Goal: Contribute content: Contribute content

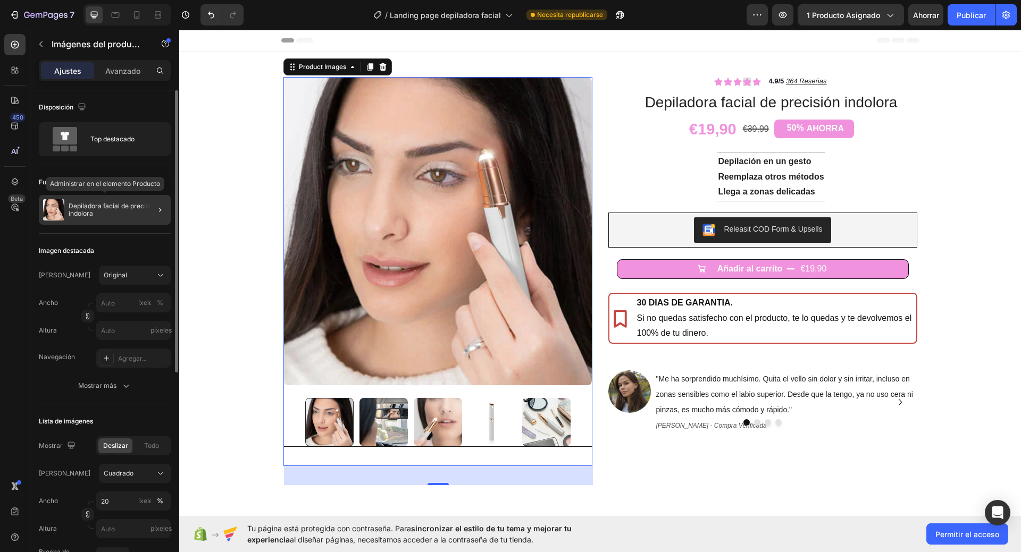
drag, startPoint x: 124, startPoint y: 204, endPoint x: 78, endPoint y: 233, distance: 54.3
click at [124, 204] on font "Depiladora facial de precisión indolora" at bounding box center [114, 209] width 91 height 15
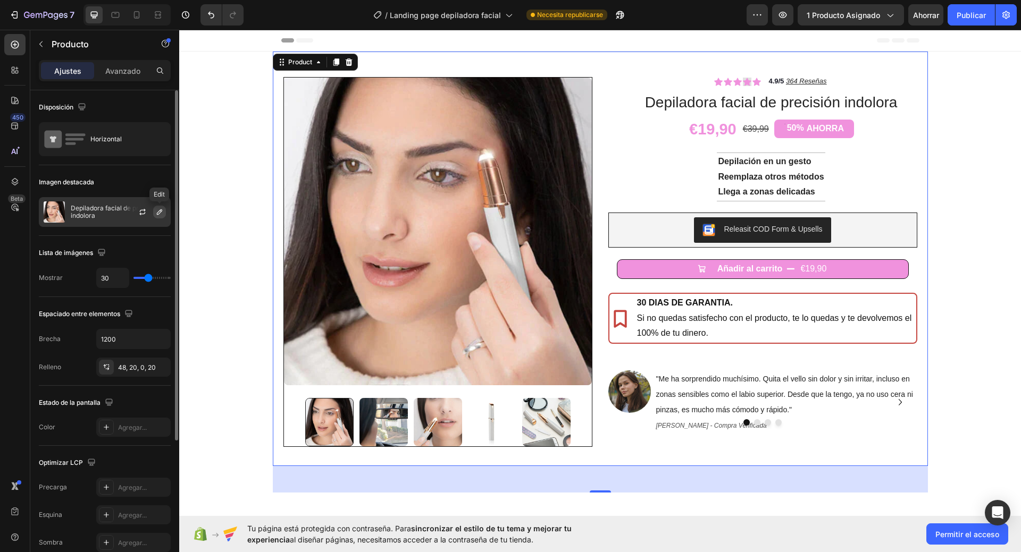
click at [162, 212] on icon "button" at bounding box center [159, 212] width 9 height 9
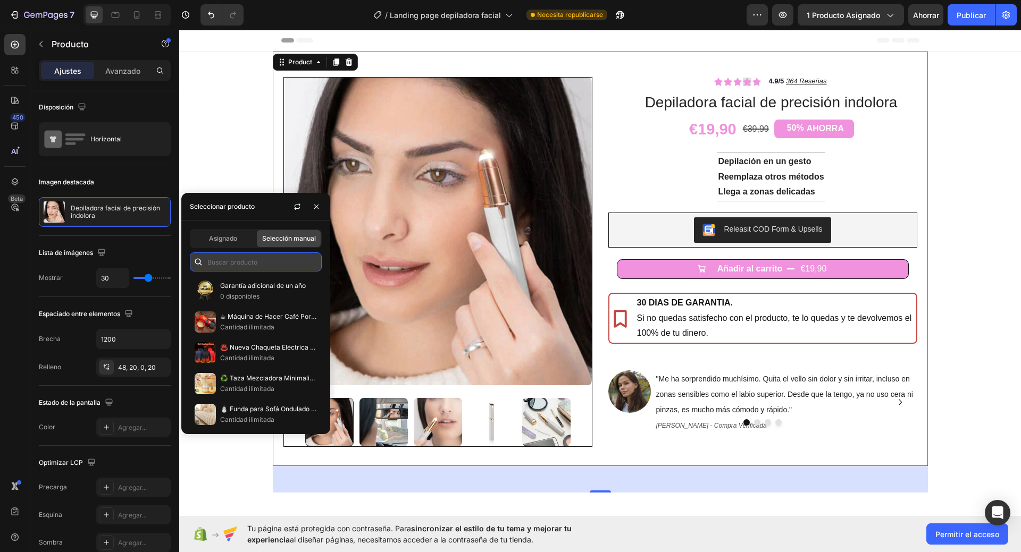
click at [240, 268] on input "text" at bounding box center [256, 262] width 132 height 19
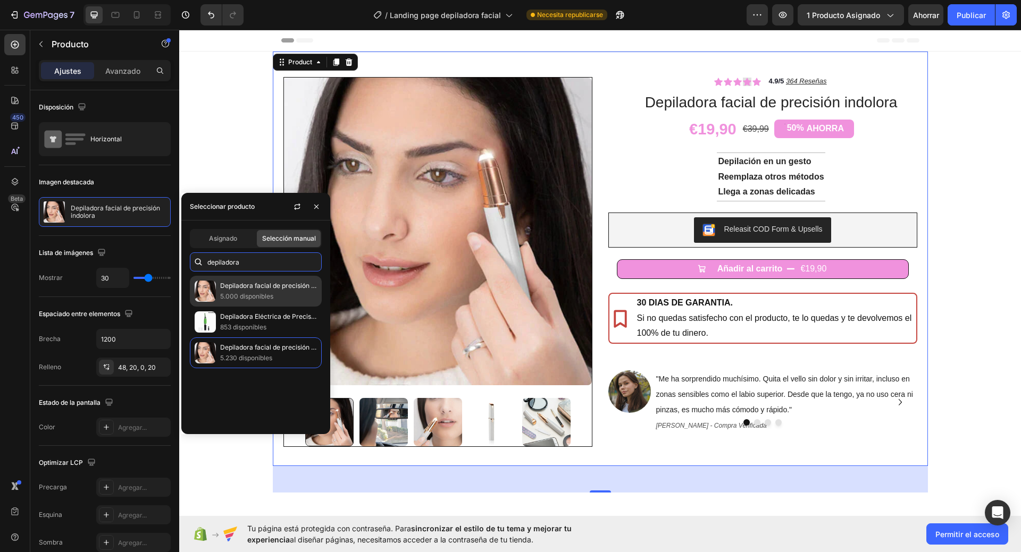
type input "depiladora"
click at [278, 296] on p "5.000 disponibles" at bounding box center [268, 296] width 97 height 11
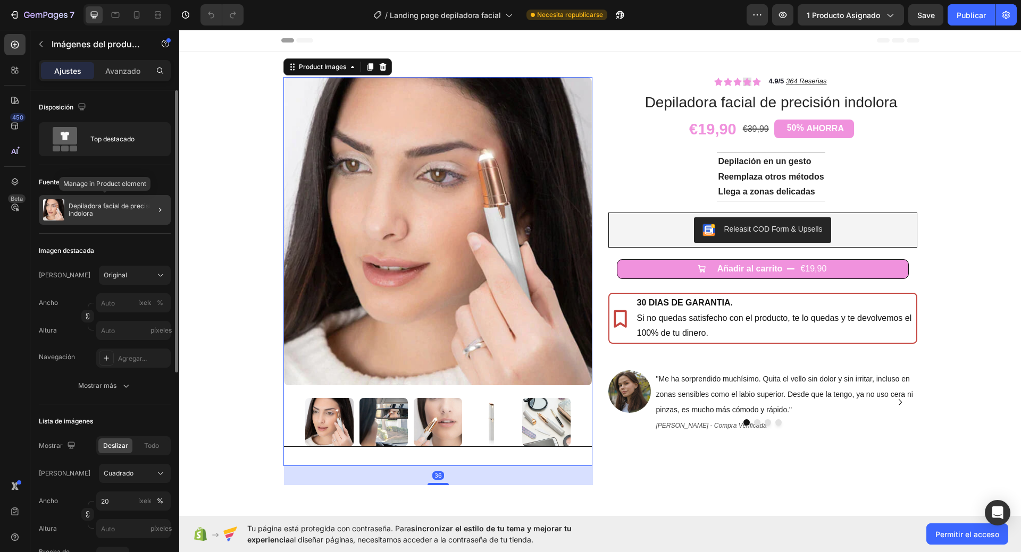
click at [121, 209] on font "Depiladora facial de precisión indolora" at bounding box center [114, 209] width 91 height 15
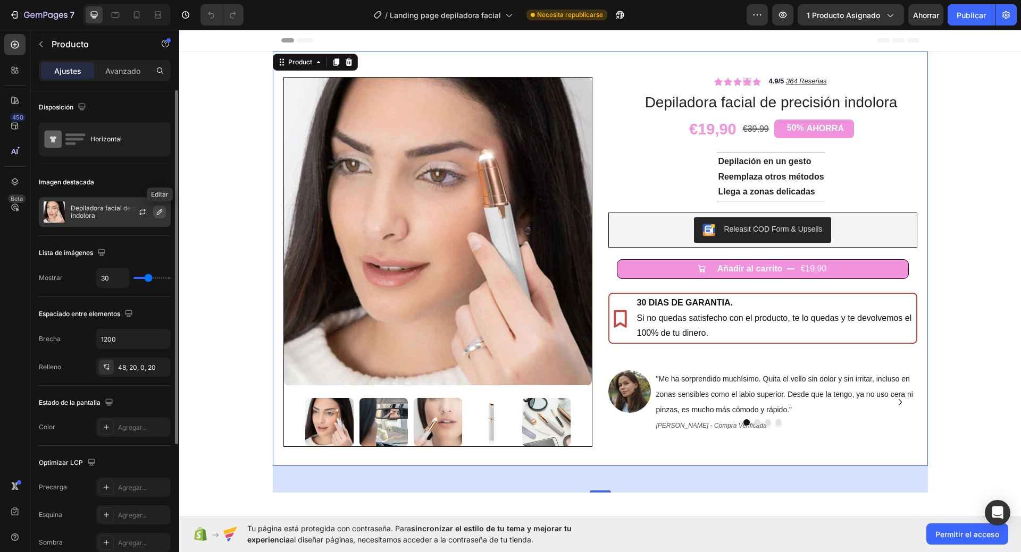
click at [161, 206] on button "button" at bounding box center [159, 212] width 13 height 13
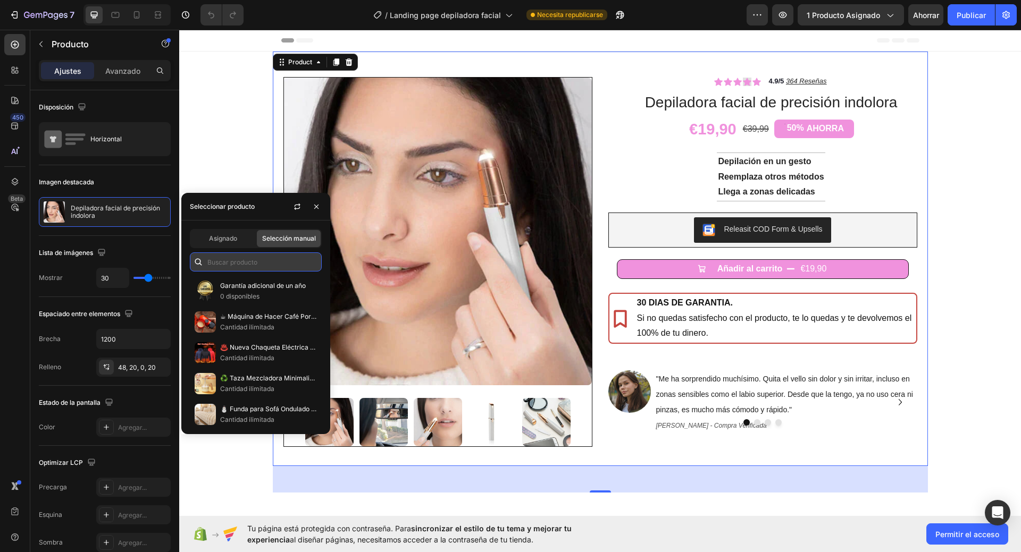
click at [237, 261] on input "text" at bounding box center [256, 262] width 132 height 19
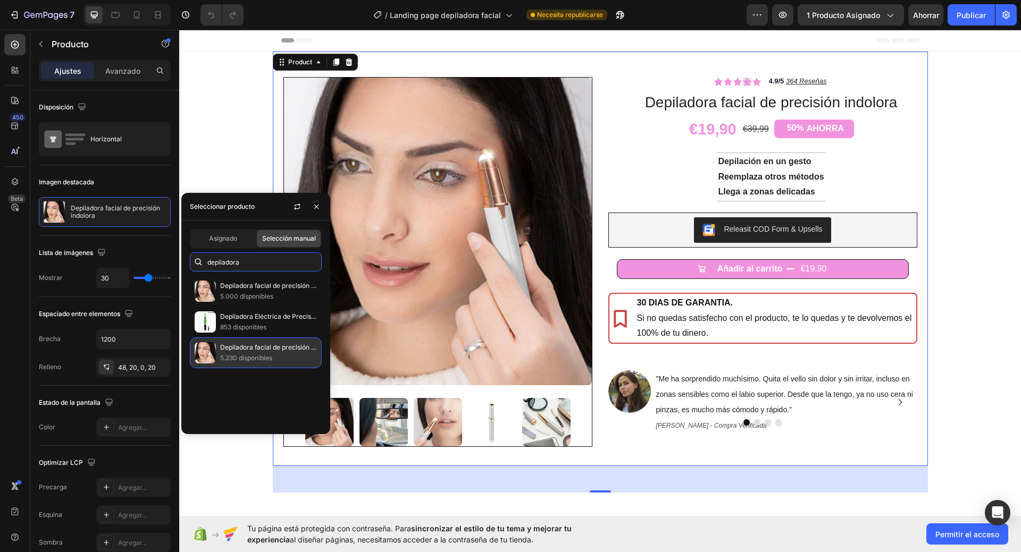
type input "depiladora"
click at [274, 353] on p "Depiladora facial de precisión indolora" at bounding box center [268, 347] width 97 height 11
click at [271, 362] on font "5.230 disponibles" at bounding box center [246, 358] width 52 height 8
click at [260, 351] on font "Depiladora facial de precisión indolora" at bounding box center [277, 347] width 115 height 8
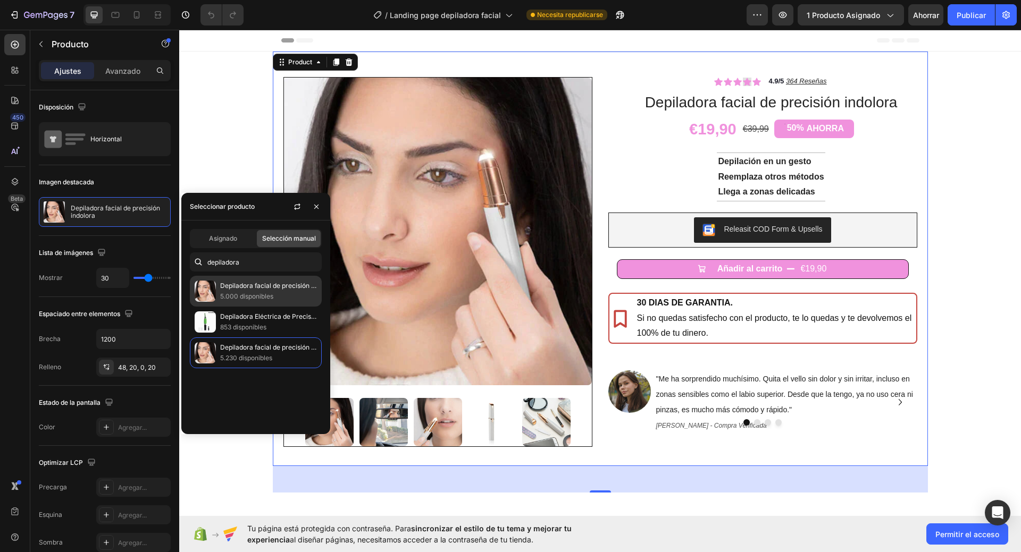
click at [274, 301] on p "5.000 disponibles" at bounding box center [268, 296] width 97 height 11
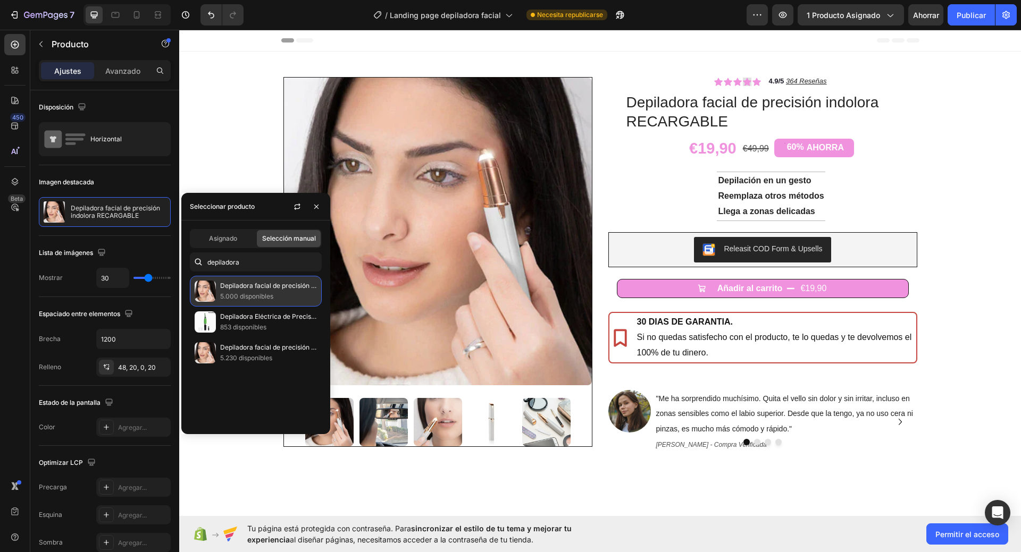
click at [262, 285] on font "Depiladora facial de precisión indolora RECARGABLE" at bounding box center [299, 286] width 159 height 8
click at [286, 291] on p "Depiladora facial de precisión indolora RECARGABLE" at bounding box center [268, 286] width 97 height 11
click at [269, 351] on font "Depiladora facial de precisión indolora" at bounding box center [277, 347] width 115 height 8
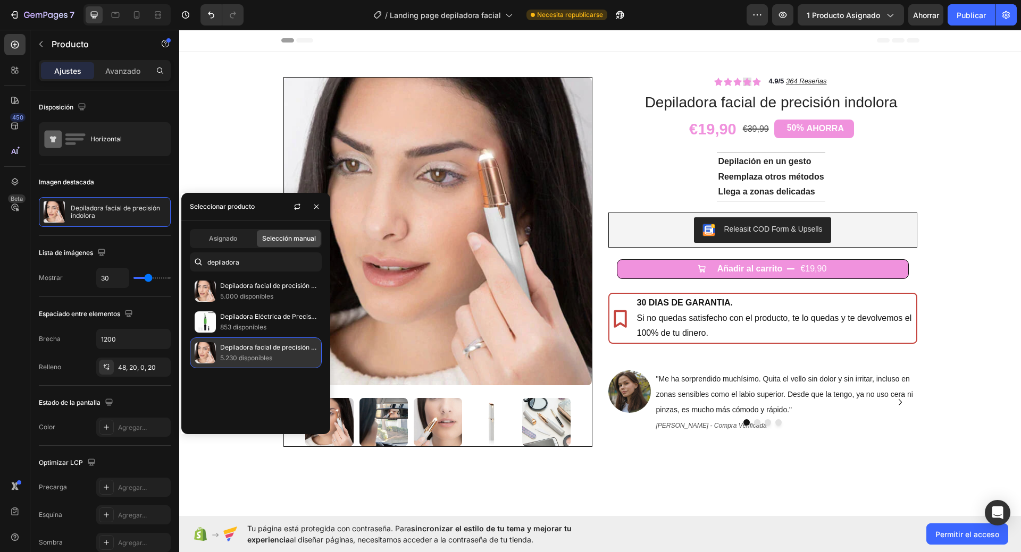
click at [278, 360] on p "5.230 disponibles" at bounding box center [268, 358] width 97 height 11
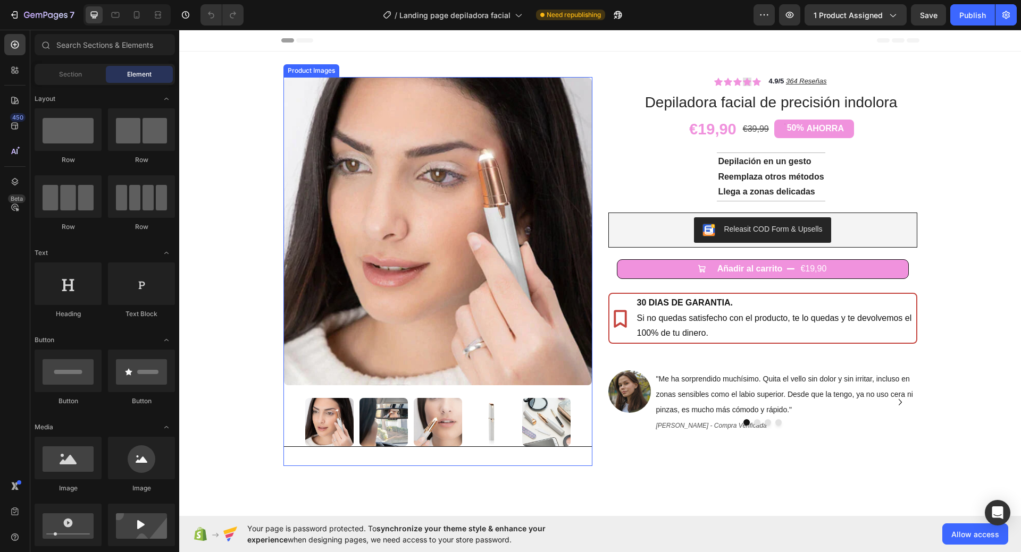
drag, startPoint x: 314, startPoint y: 257, endPoint x: 439, endPoint y: 429, distance: 212.8
click at [314, 258] on img at bounding box center [438, 232] width 308 height 308
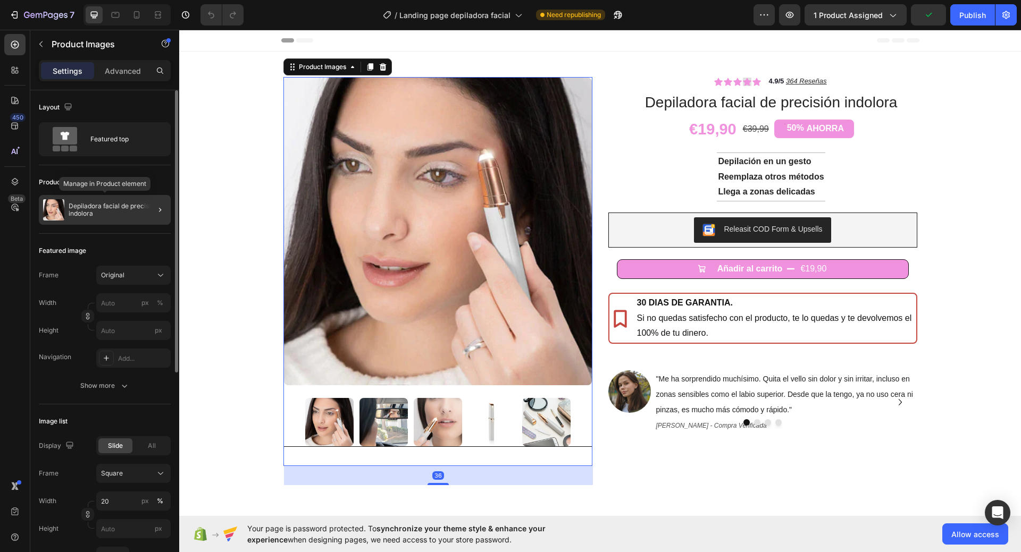
click at [137, 209] on p "Depiladora facial de precisión indolora" at bounding box center [118, 210] width 98 height 15
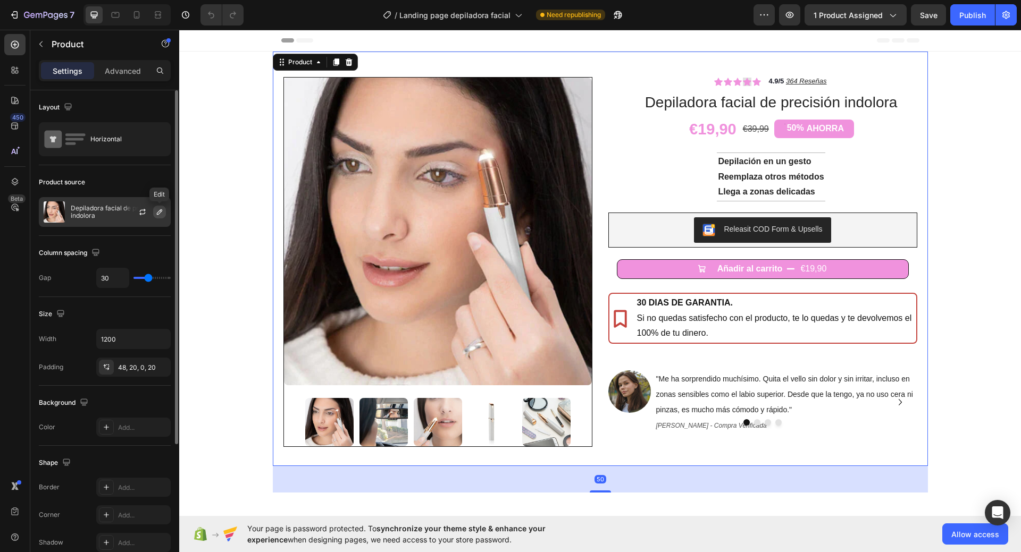
click at [162, 212] on icon "button" at bounding box center [159, 212] width 9 height 9
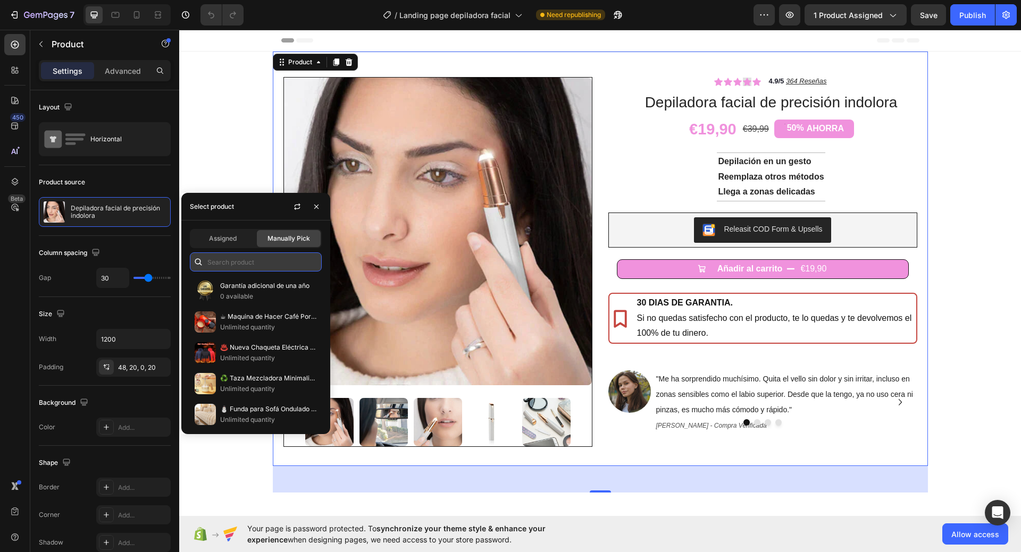
click at [252, 261] on input "text" at bounding box center [256, 262] width 132 height 19
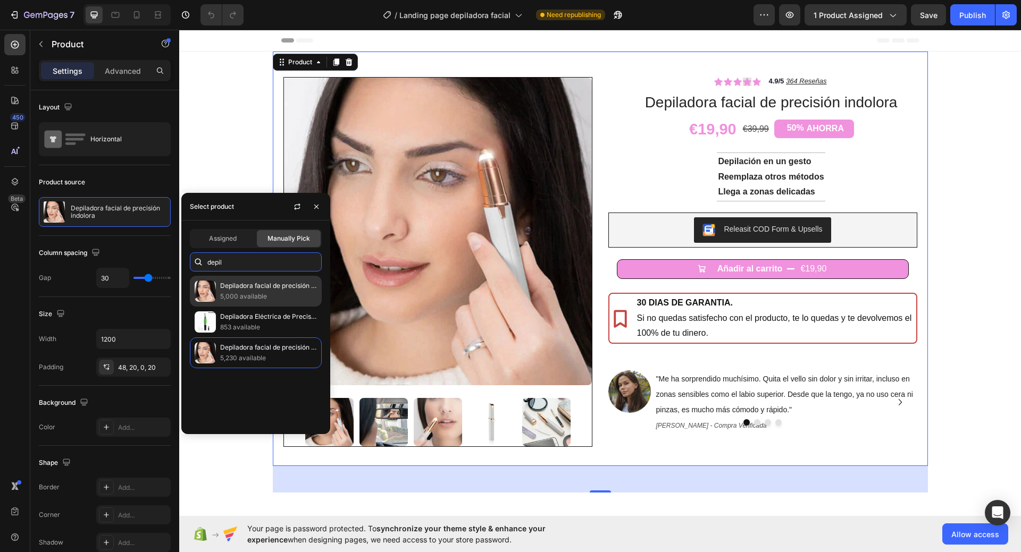
type input "depil"
click at [279, 299] on p "5,000 available" at bounding box center [268, 296] width 97 height 11
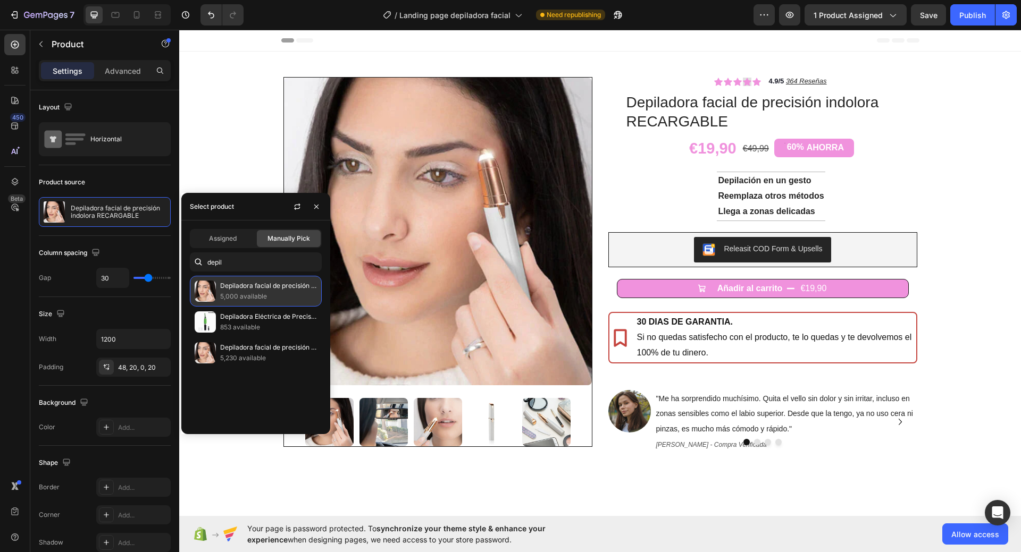
click at [288, 291] on p "Depiladora facial de precisión indolora RECARGABLE" at bounding box center [268, 286] width 97 height 11
click at [233, 239] on span "Assigned" at bounding box center [223, 239] width 28 height 10
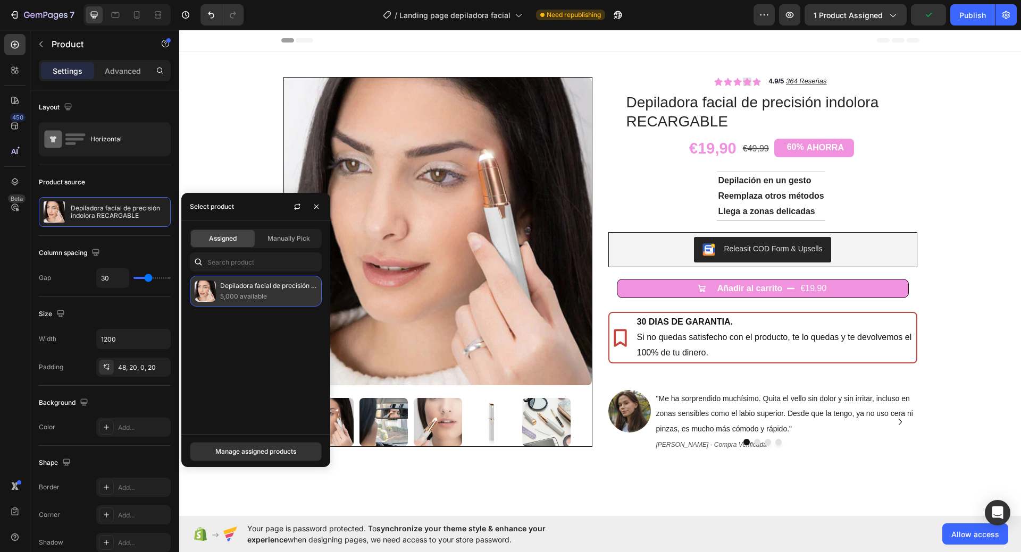
click at [285, 291] on p "Depiladora facial de precisión indolora RECARGABLE" at bounding box center [268, 286] width 97 height 11
drag, startPoint x: 250, startPoint y: 446, endPoint x: 121, endPoint y: 456, distance: 130.2
click at [250, 446] on button "Manage assigned products" at bounding box center [256, 451] width 132 height 19
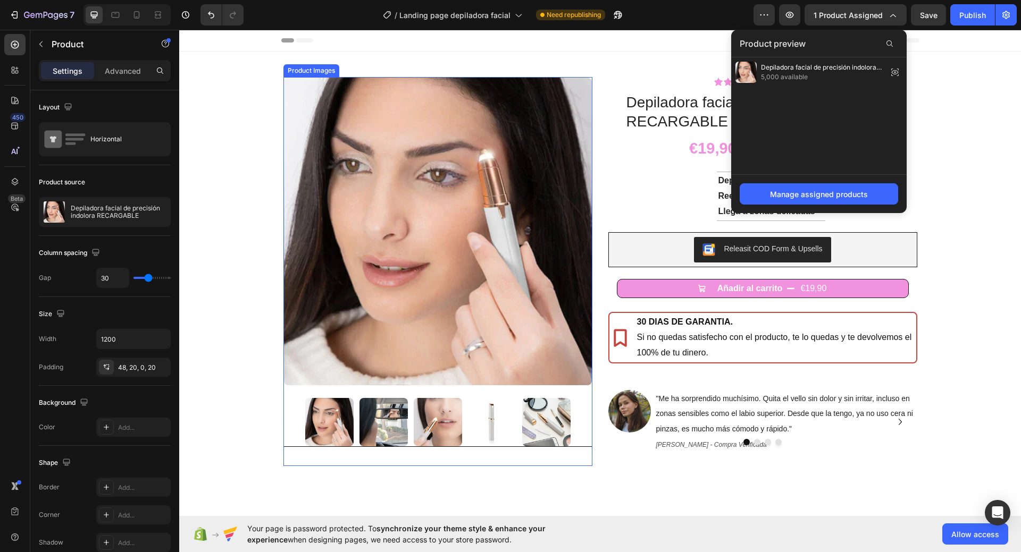
click at [315, 274] on img at bounding box center [438, 232] width 308 height 308
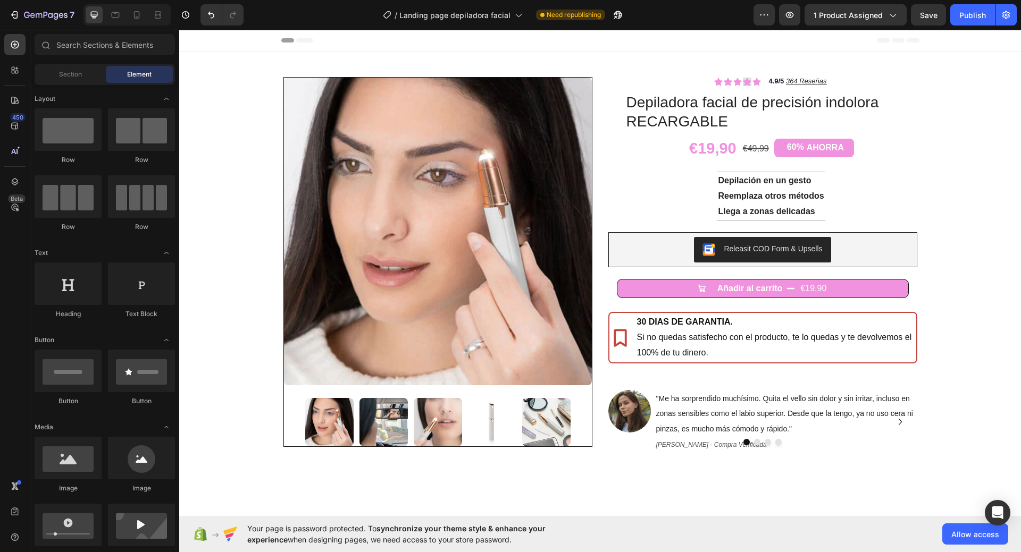
drag, startPoint x: 959, startPoint y: 140, endPoint x: 956, endPoint y: 136, distance: 5.5
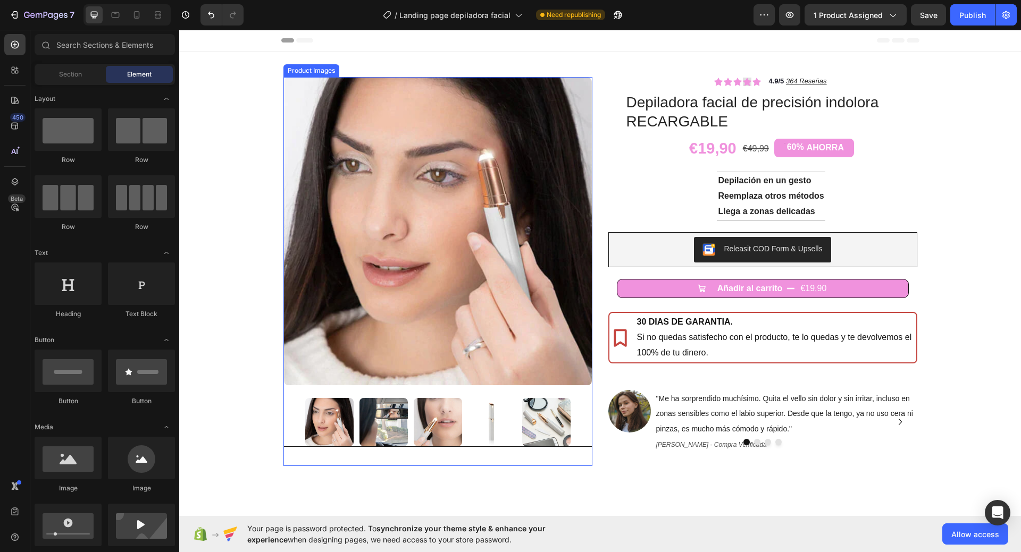
drag, startPoint x: 328, startPoint y: 190, endPoint x: 381, endPoint y: 274, distance: 99.4
click at [328, 190] on img at bounding box center [438, 232] width 308 height 308
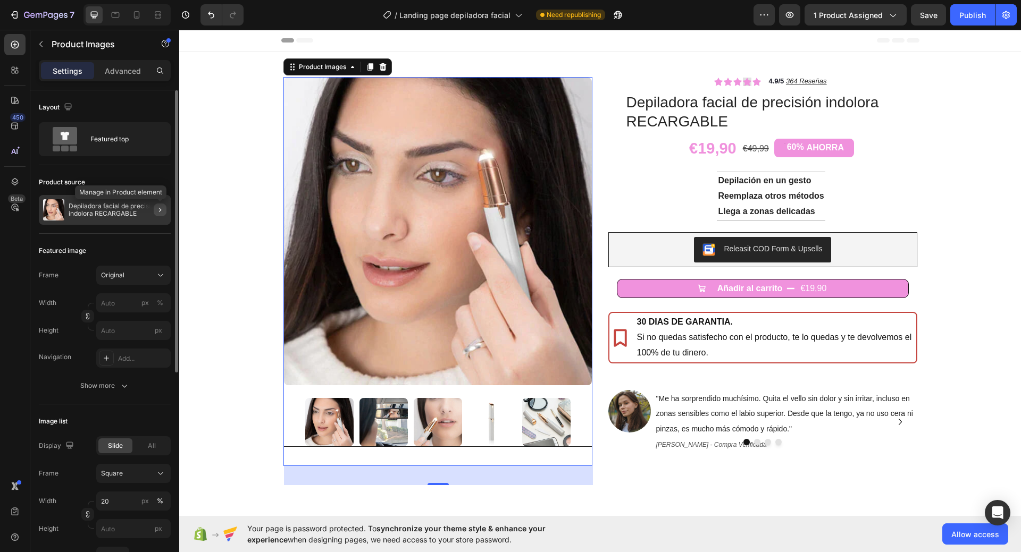
click at [156, 209] on icon "button" at bounding box center [160, 210] width 9 height 9
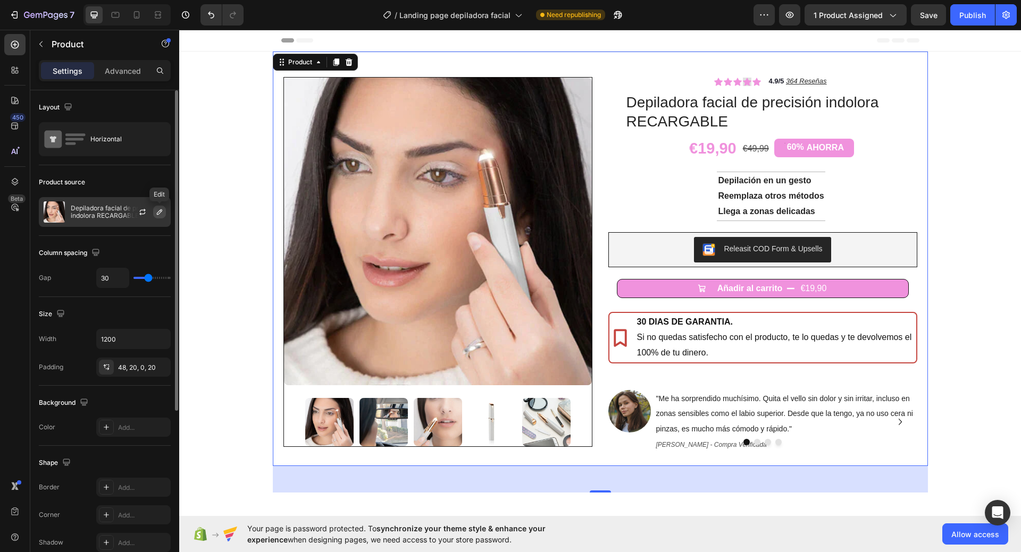
click at [163, 212] on icon "button" at bounding box center [159, 212] width 9 height 9
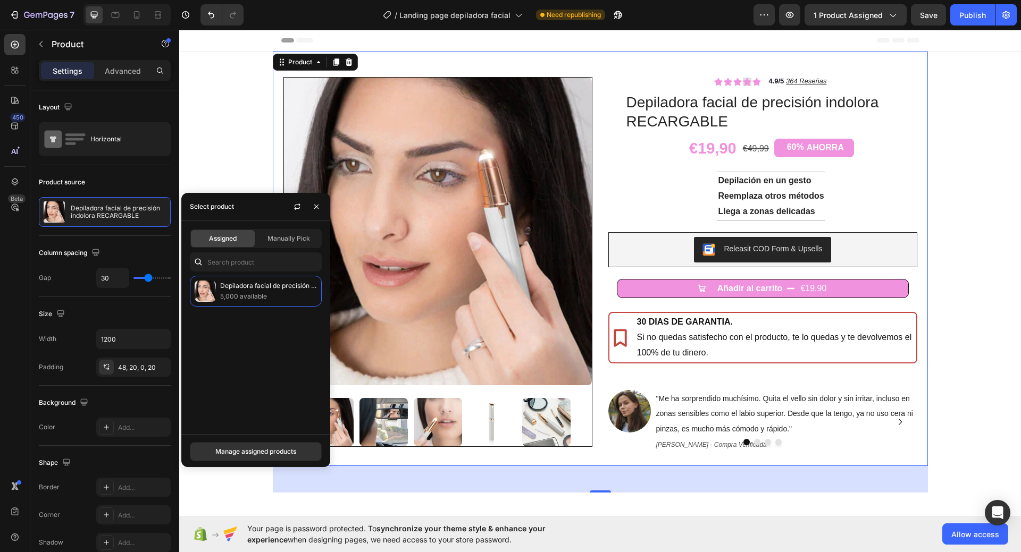
click at [299, 229] on div "Assigned Manually Pick" at bounding box center [256, 238] width 132 height 19
click at [300, 233] on div "Manually Pick" at bounding box center [289, 238] width 64 height 17
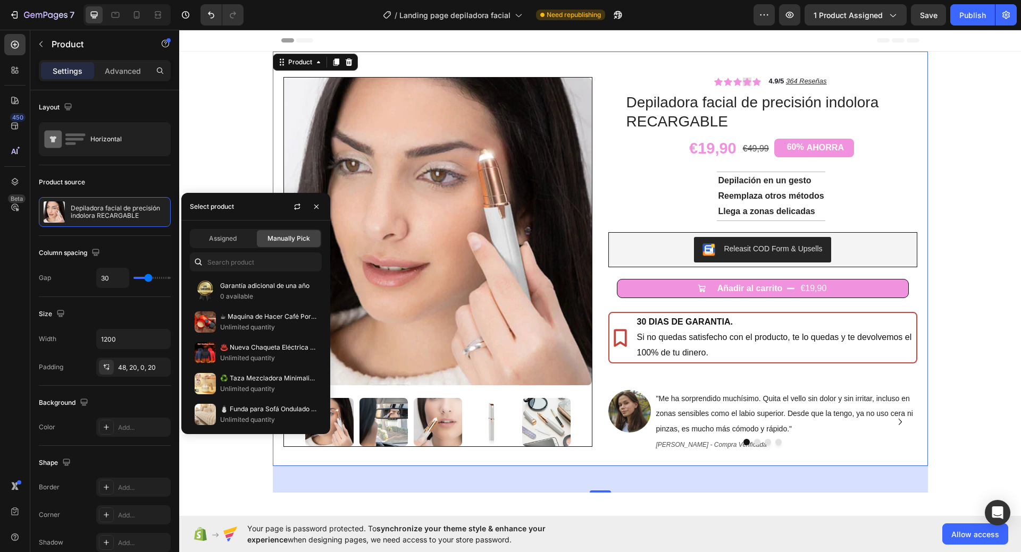
click at [239, 275] on div "Assigned Manually Pick Garantía adicional de una año 0 available ☕ Maquina de H…" at bounding box center [255, 328] width 149 height 214
click at [239, 270] on input "text" at bounding box center [256, 262] width 132 height 19
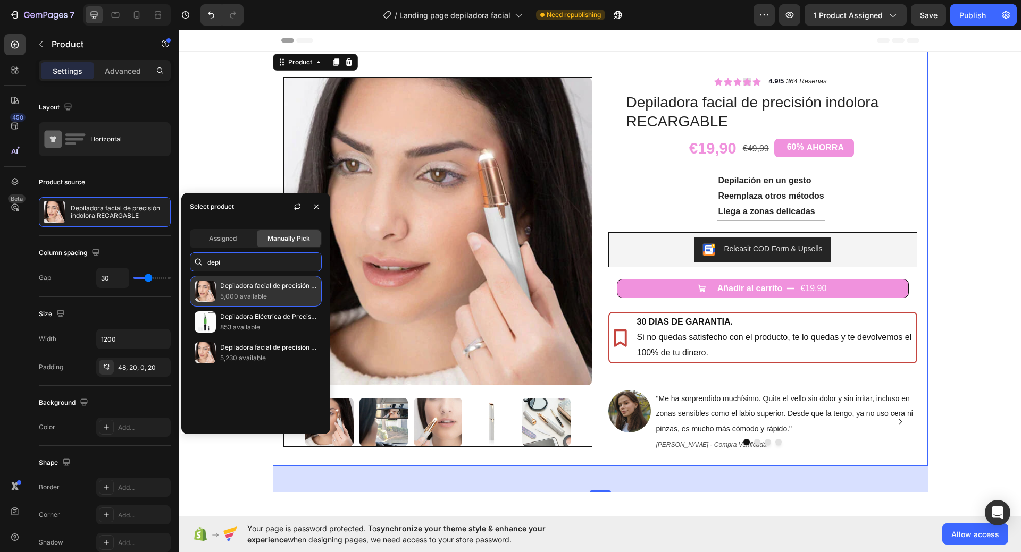
type input "depi"
click at [244, 301] on p "5,000 available" at bounding box center [268, 296] width 97 height 11
click at [260, 279] on div "Depiladora facial de precisión indolora RECARGABLE 5,000 available" at bounding box center [256, 291] width 132 height 31
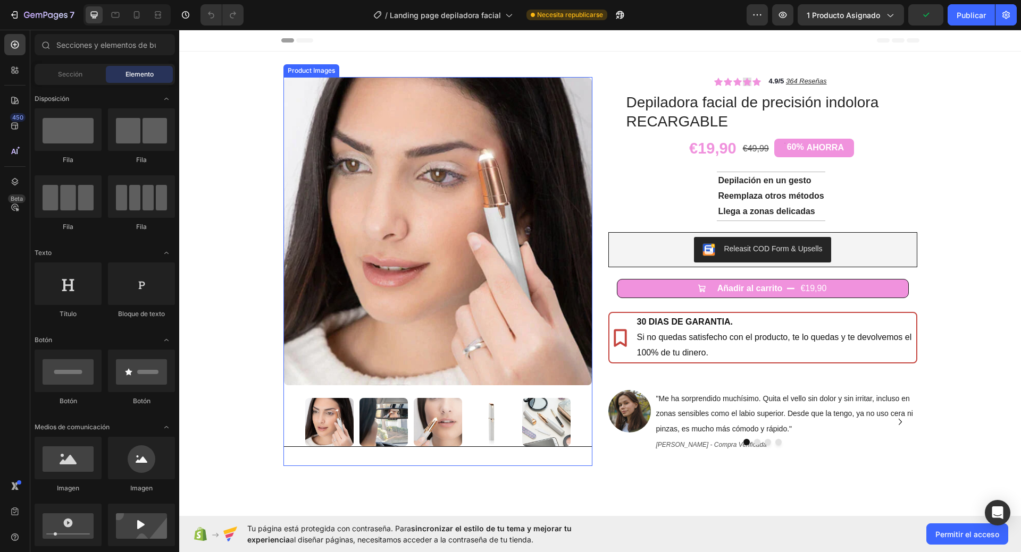
click at [347, 269] on img at bounding box center [438, 232] width 308 height 308
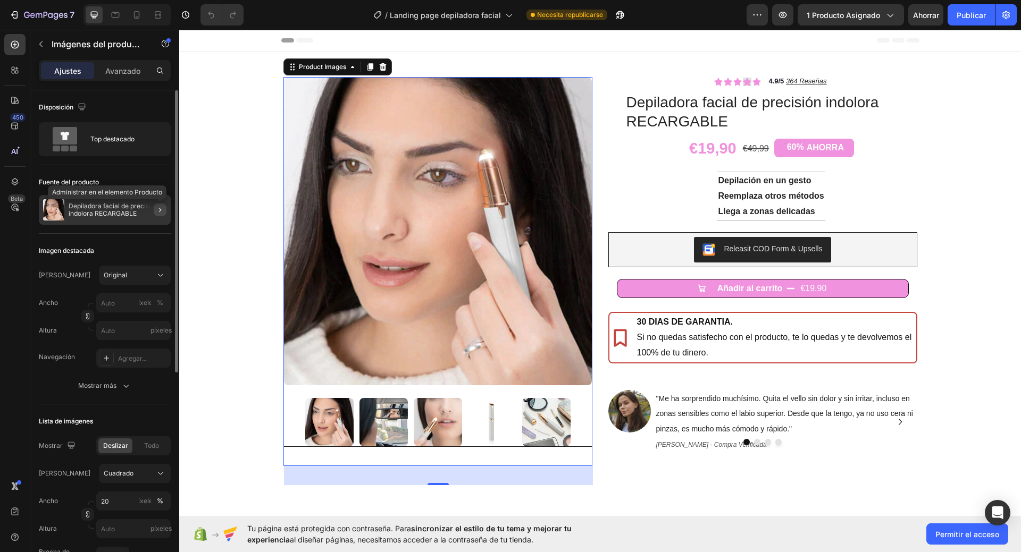
click at [156, 208] on icon "button" at bounding box center [160, 210] width 9 height 9
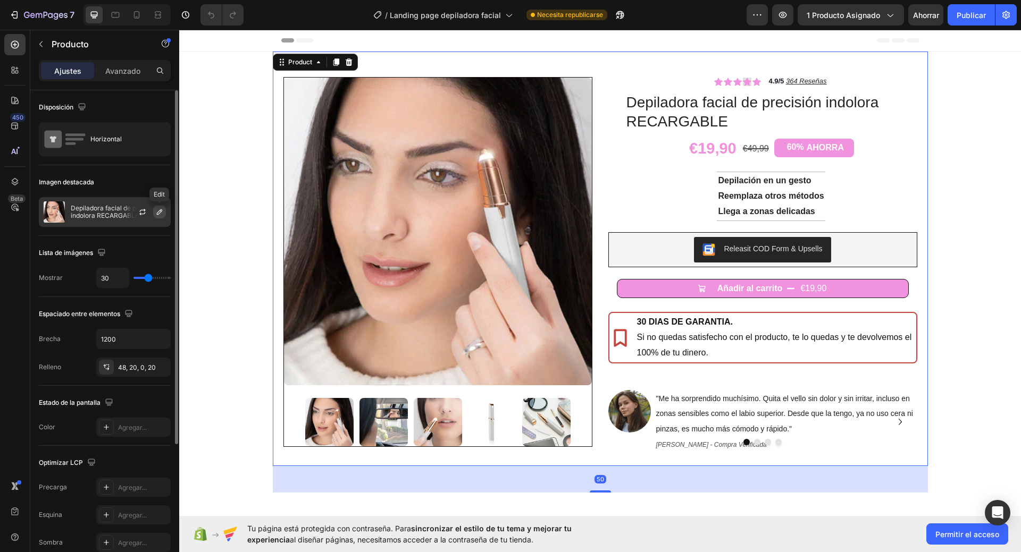
click at [159, 212] on icon "button" at bounding box center [159, 212] width 9 height 9
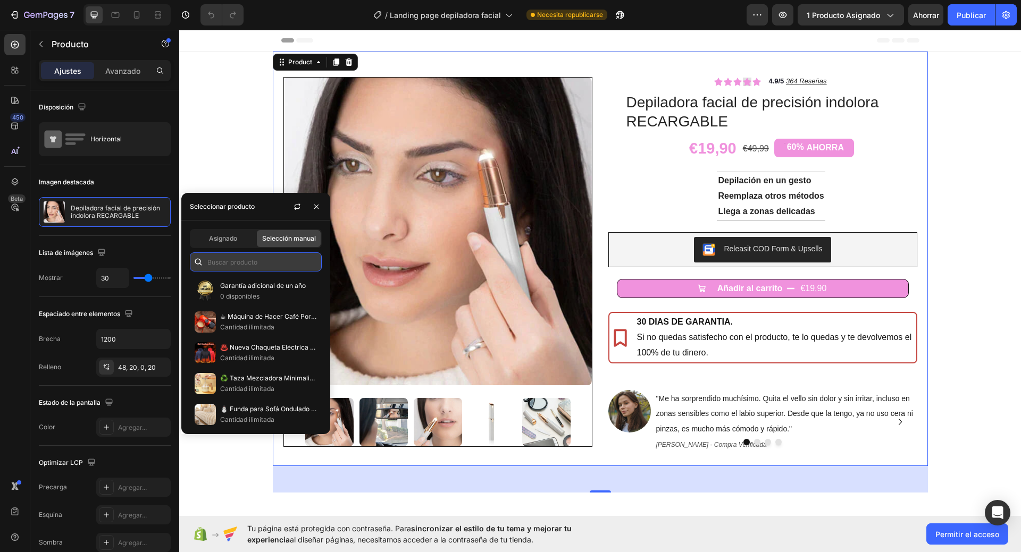
click at [224, 260] on input "text" at bounding box center [256, 262] width 132 height 19
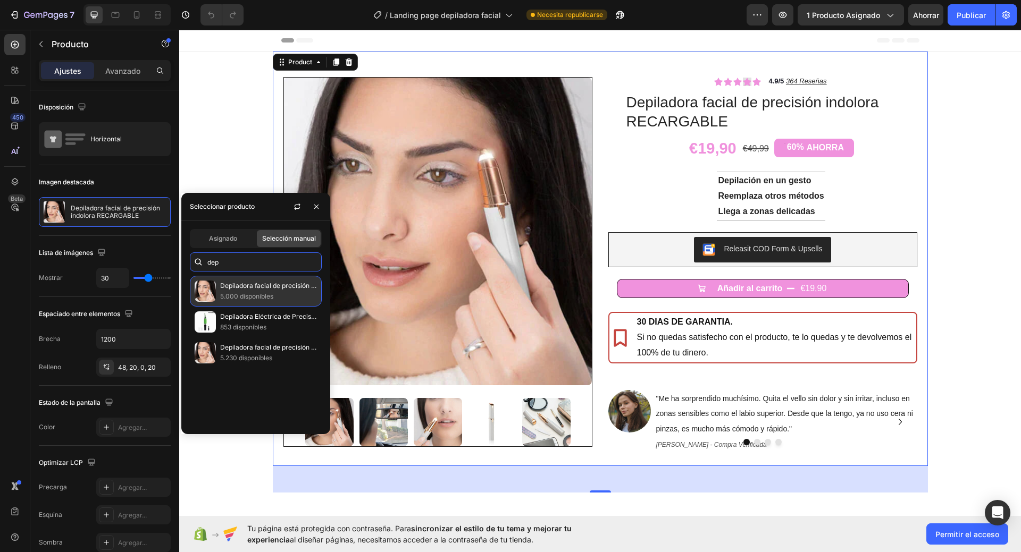
type input "dep"
click at [239, 302] on p "5.000 disponibles" at bounding box center [268, 296] width 97 height 11
click at [266, 296] on font "5.000 disponibles" at bounding box center [246, 296] width 53 height 8
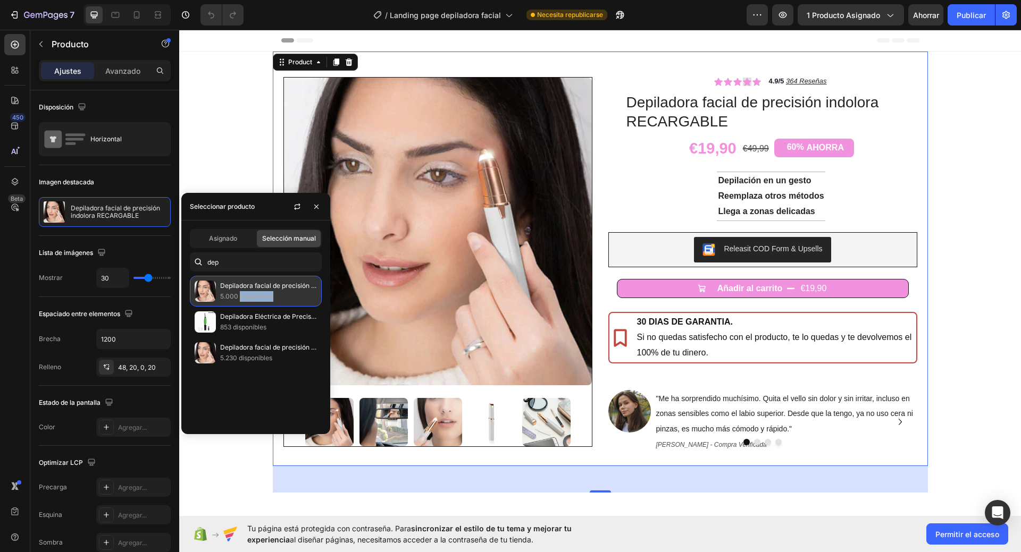
click at [292, 298] on p "5.000 disponibles" at bounding box center [268, 296] width 97 height 11
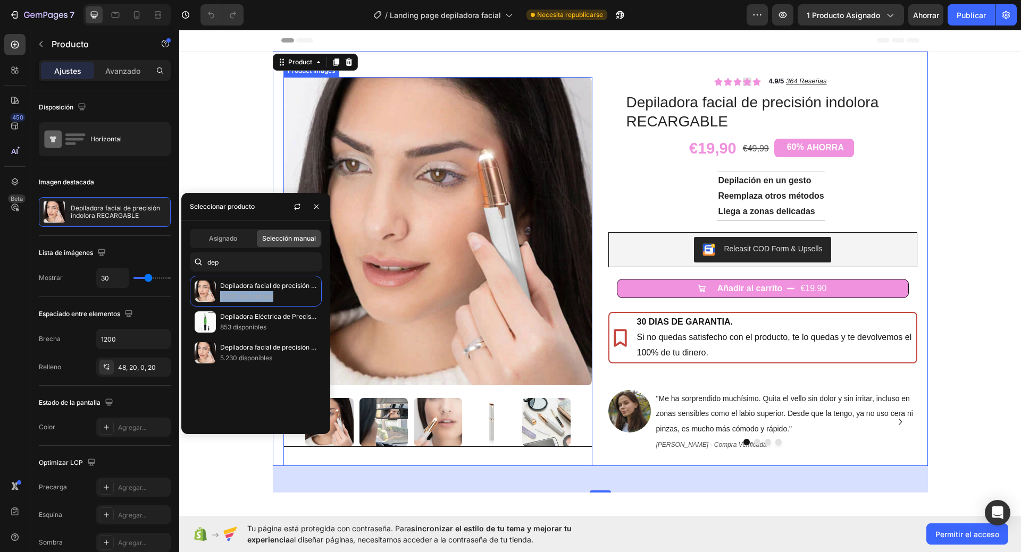
drag, startPoint x: 471, startPoint y: 328, endPoint x: 387, endPoint y: 272, distance: 101.0
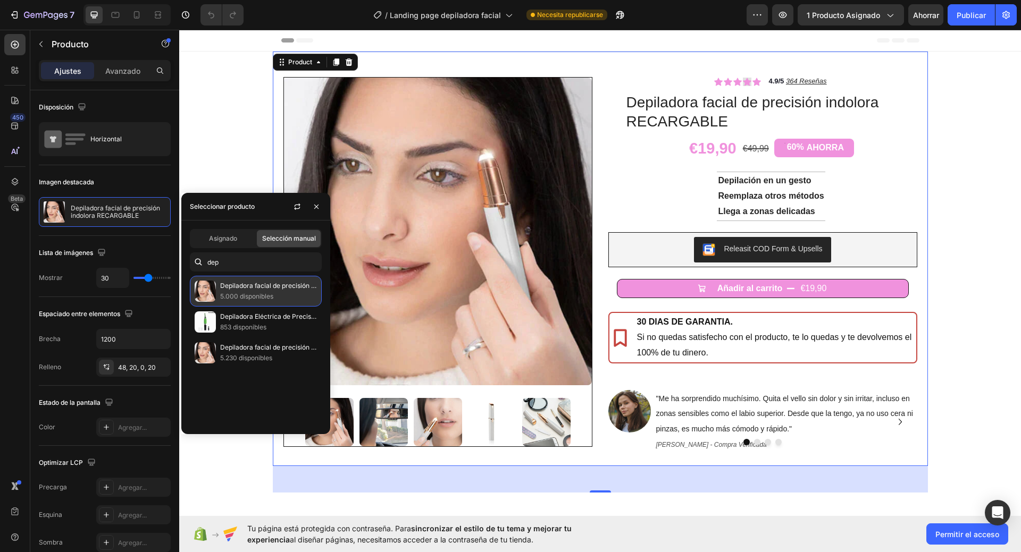
click at [259, 291] on p "Depiladora facial de precisión indolora RECARGABLE" at bounding box center [268, 286] width 97 height 11
click at [202, 287] on img at bounding box center [205, 291] width 21 height 21
click at [223, 235] on font "Asignado" at bounding box center [223, 238] width 28 height 8
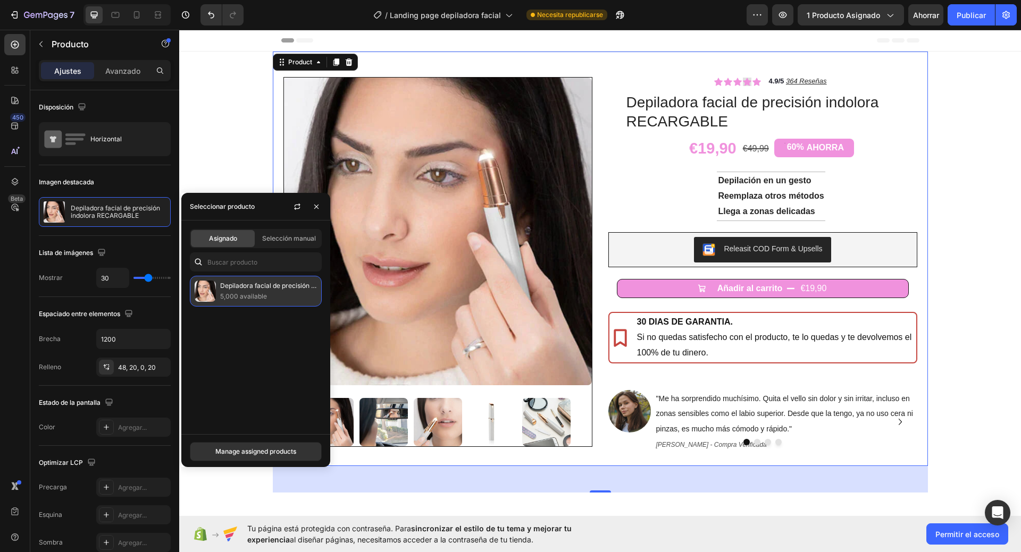
click at [220, 292] on div "Depiladora facial de precisión indolora RECARGABLE 5,000 available" at bounding box center [256, 291] width 132 height 31
click at [297, 233] on div "Selección manual" at bounding box center [289, 238] width 64 height 17
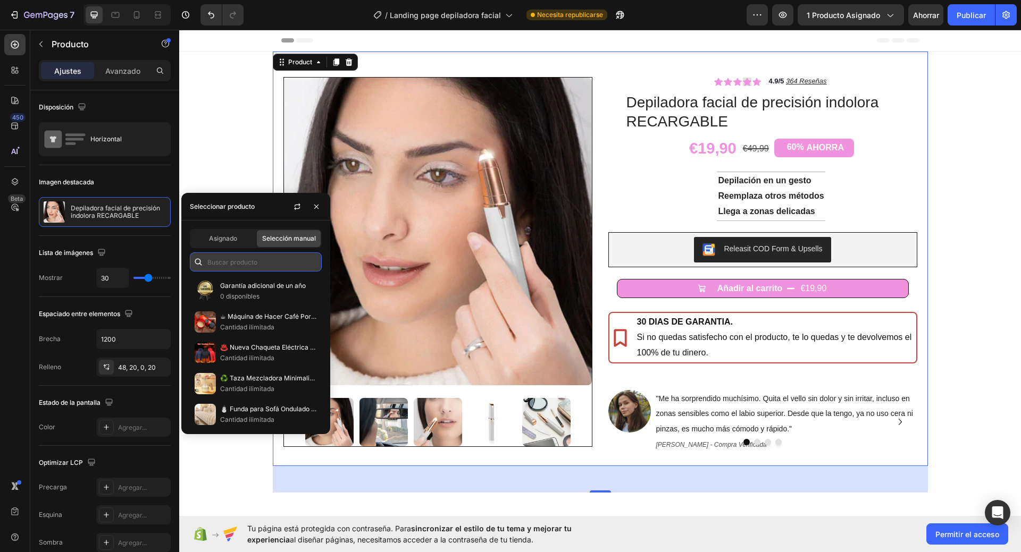
click at [263, 264] on input "text" at bounding box center [256, 262] width 132 height 19
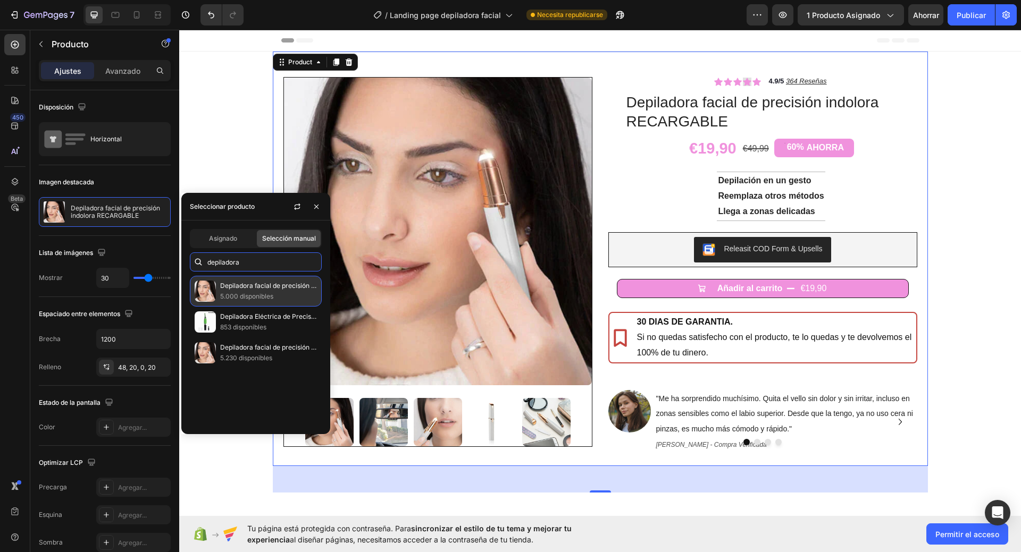
type input "depiladora"
click at [259, 282] on font "Depiladora facial de precisión indolora RECARGABLE" at bounding box center [299, 286] width 159 height 8
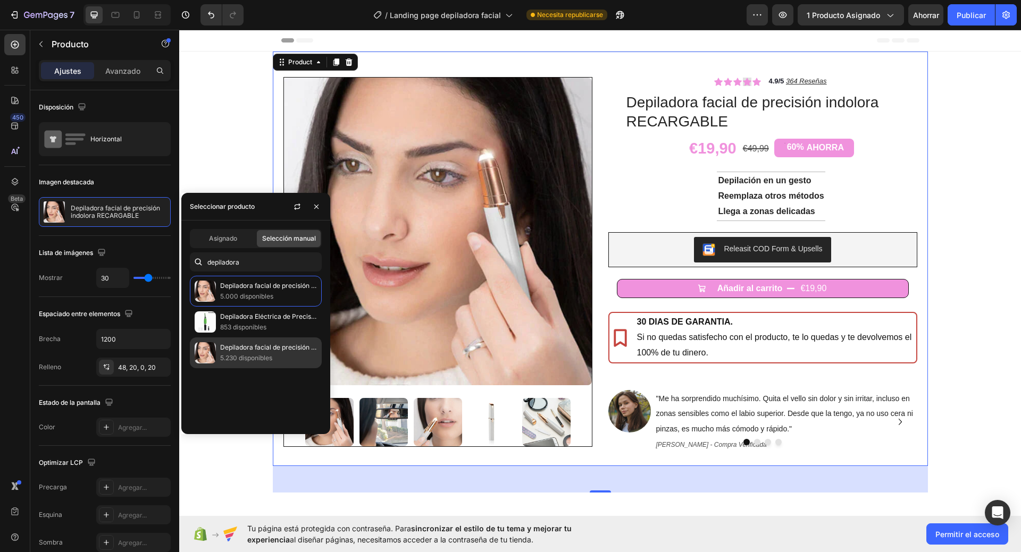
click at [244, 362] on font "5.230 disponibles" at bounding box center [246, 358] width 52 height 8
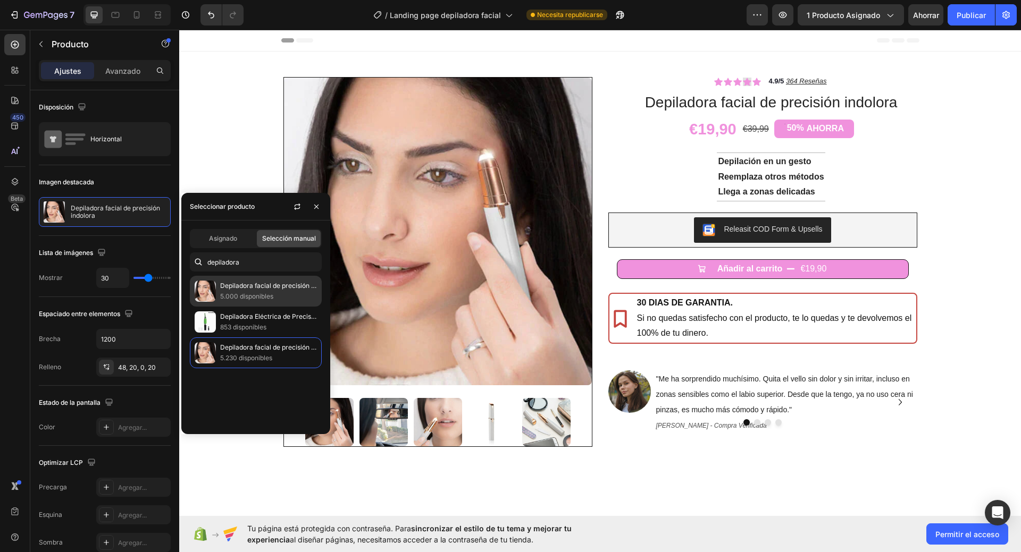
click at [244, 290] on p "Depiladora facial de precisión indolora RECARGABLE" at bounding box center [268, 286] width 97 height 11
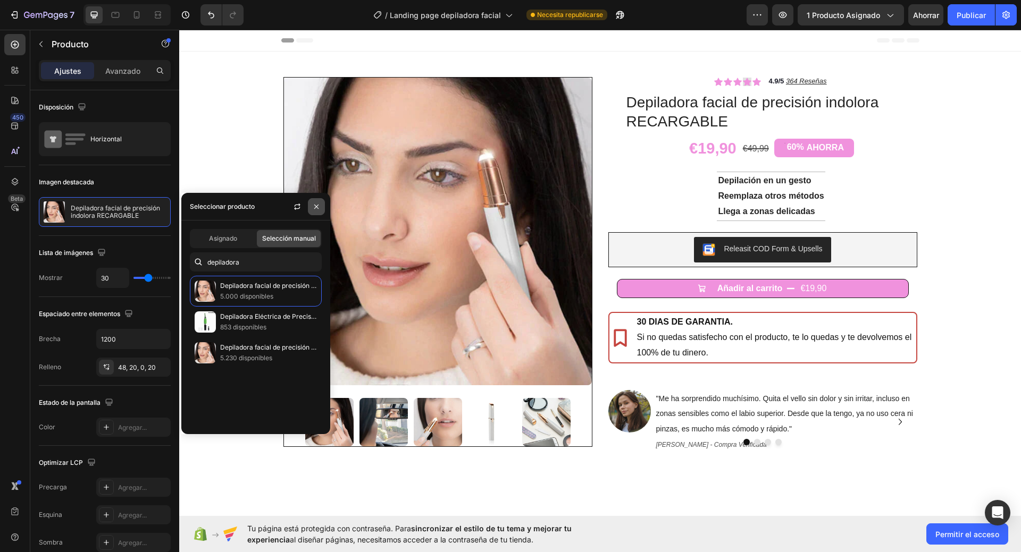
click at [317, 204] on icon "button" at bounding box center [316, 207] width 9 height 9
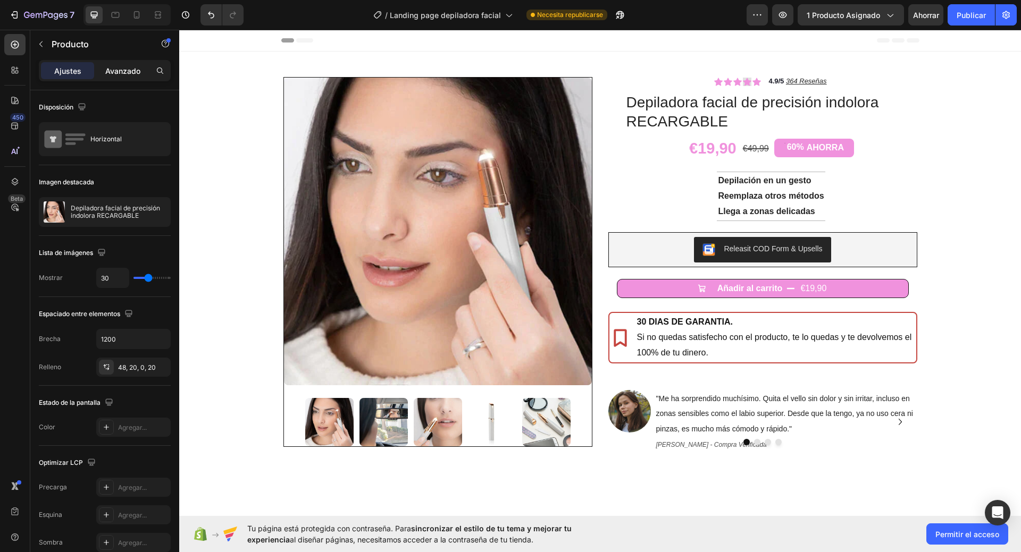
click at [113, 68] on font "Avanzado" at bounding box center [122, 70] width 35 height 9
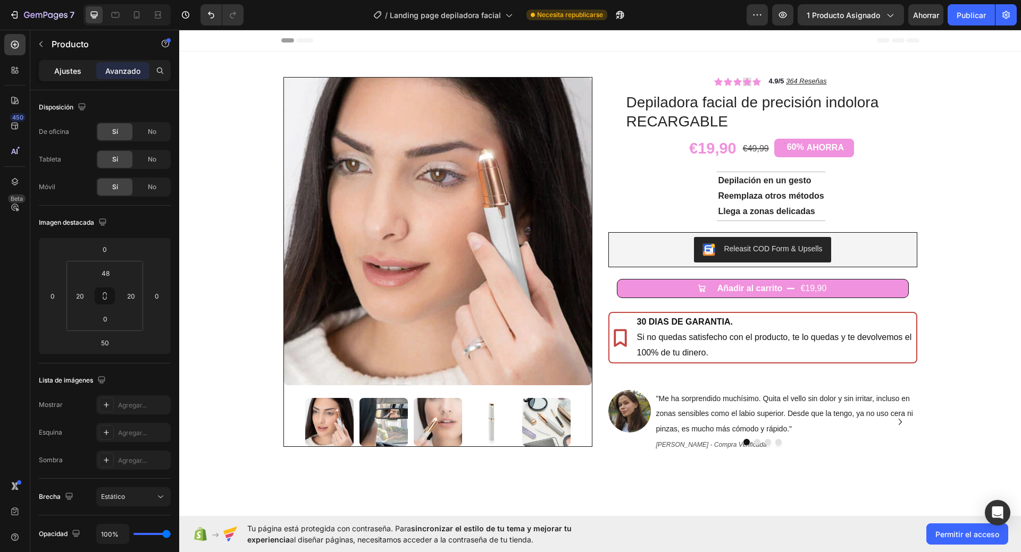
click at [78, 65] on p "Ajustes" at bounding box center [67, 70] width 27 height 11
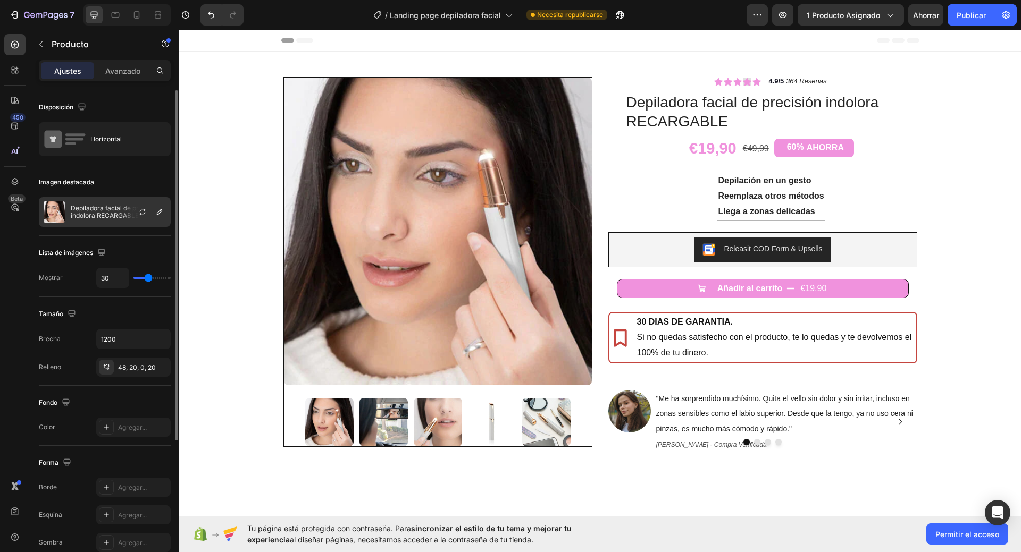
click at [106, 203] on div "Depiladora facial de precisión indolora RECARGABLE" at bounding box center [105, 212] width 132 height 30
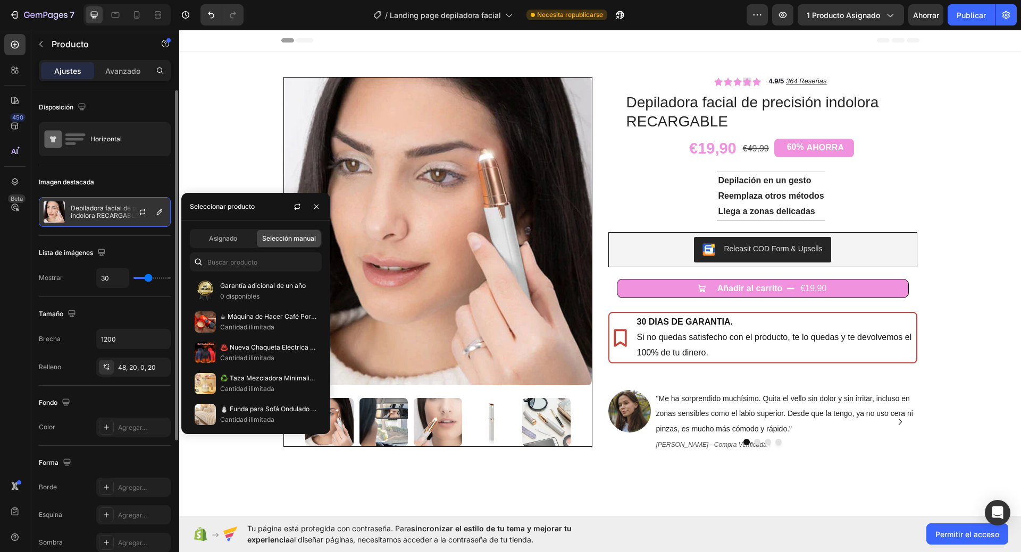
click at [132, 206] on div at bounding box center [146, 212] width 47 height 29
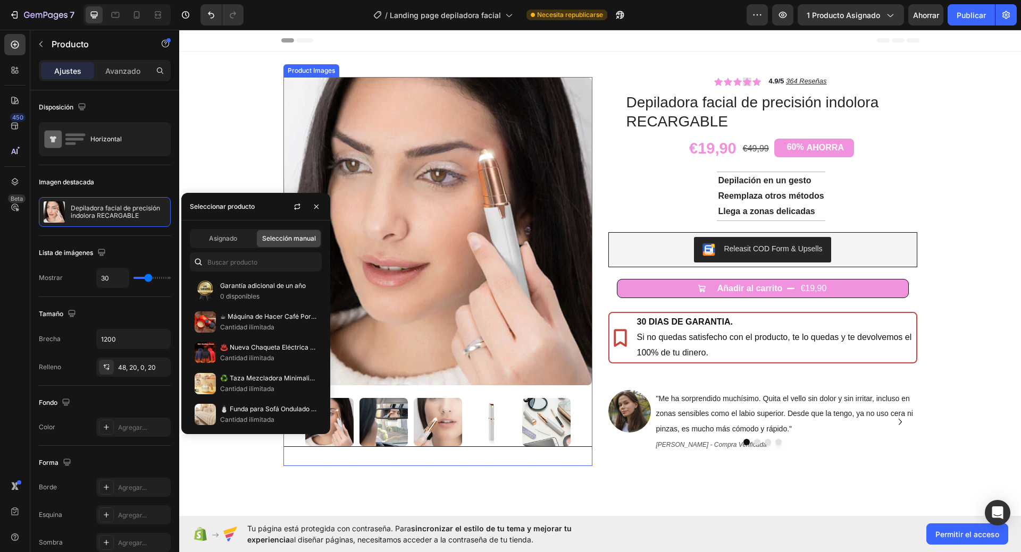
click at [351, 172] on img at bounding box center [438, 232] width 308 height 308
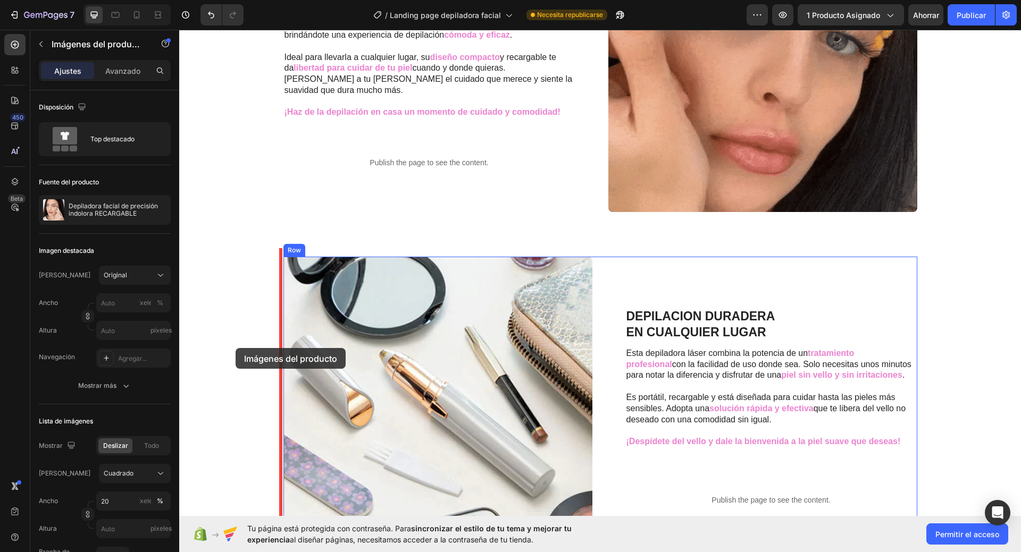
scroll to position [227, 0]
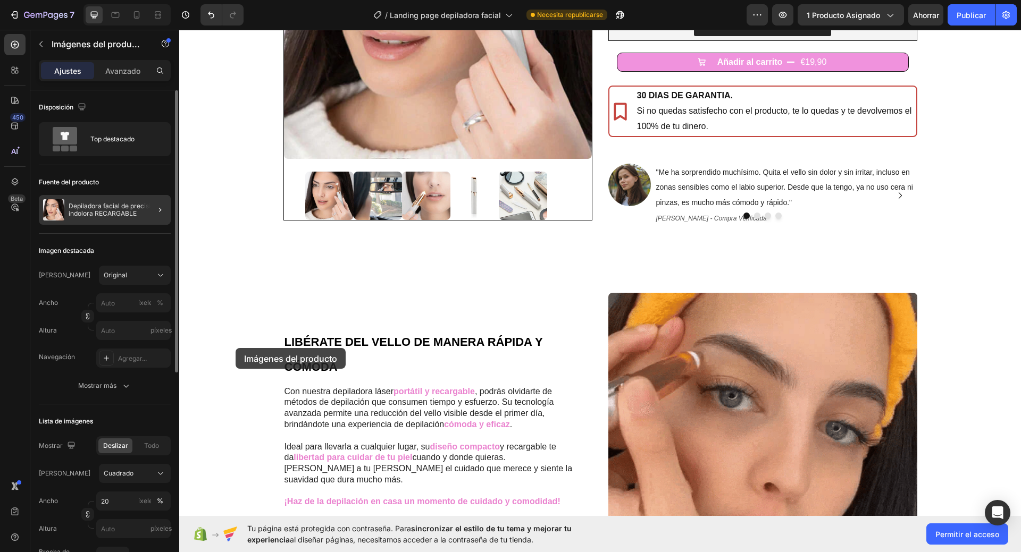
click at [81, 214] on font "Depiladora facial de precisión indolora RECARGABLE" at bounding box center [114, 209] width 91 height 15
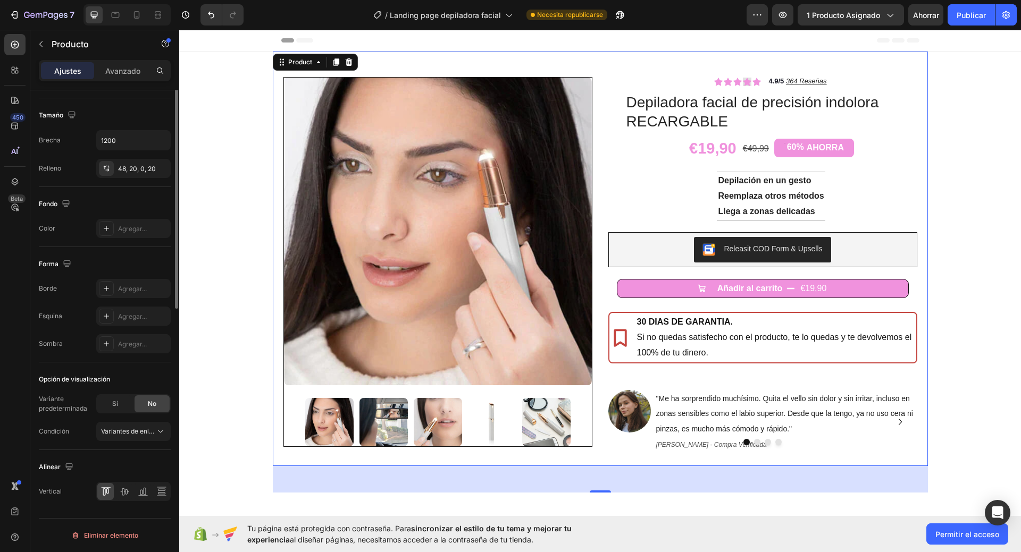
scroll to position [0, 0]
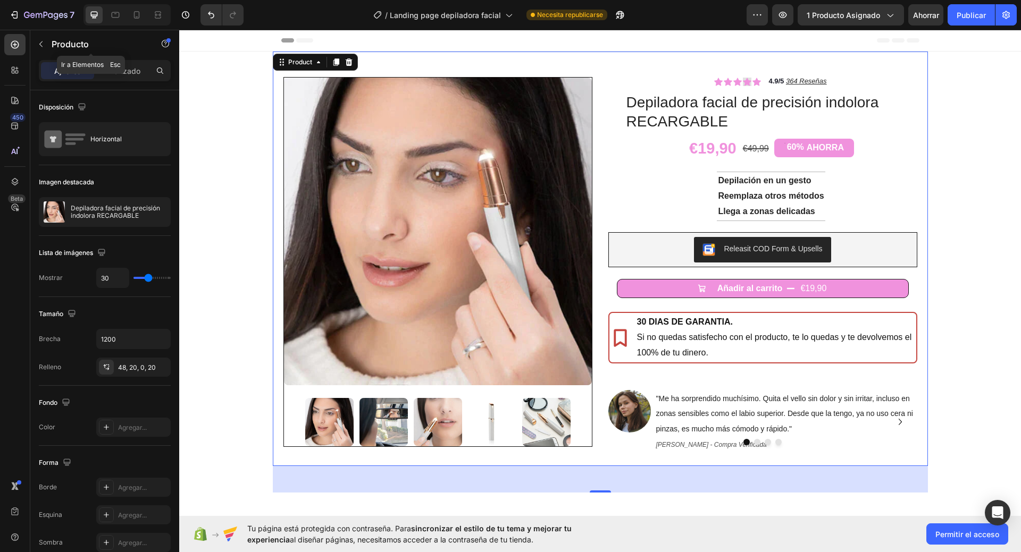
drag, startPoint x: 76, startPoint y: 41, endPoint x: 131, endPoint y: 146, distance: 118.7
click at [76, 41] on font "Producto" at bounding box center [70, 44] width 37 height 11
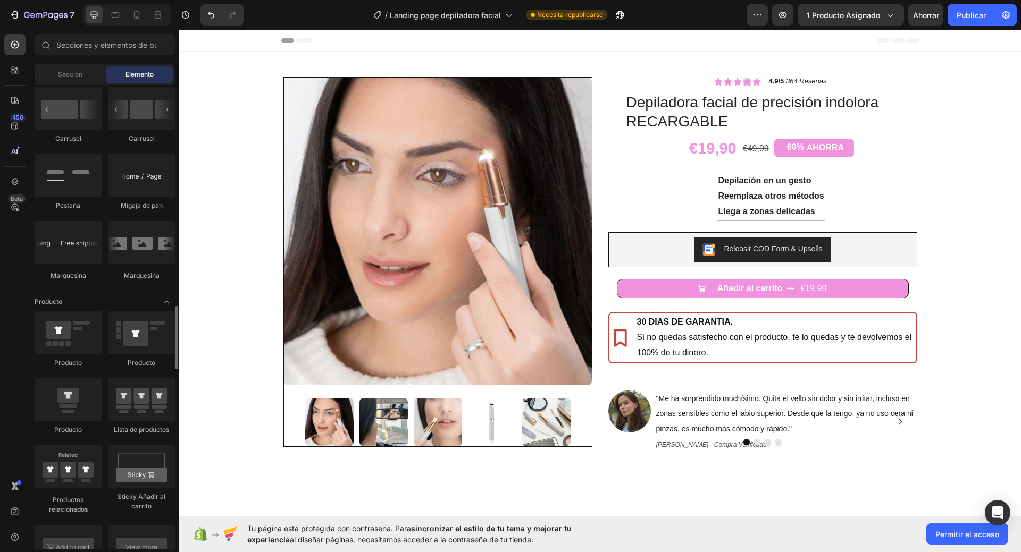
scroll to position [1223, 0]
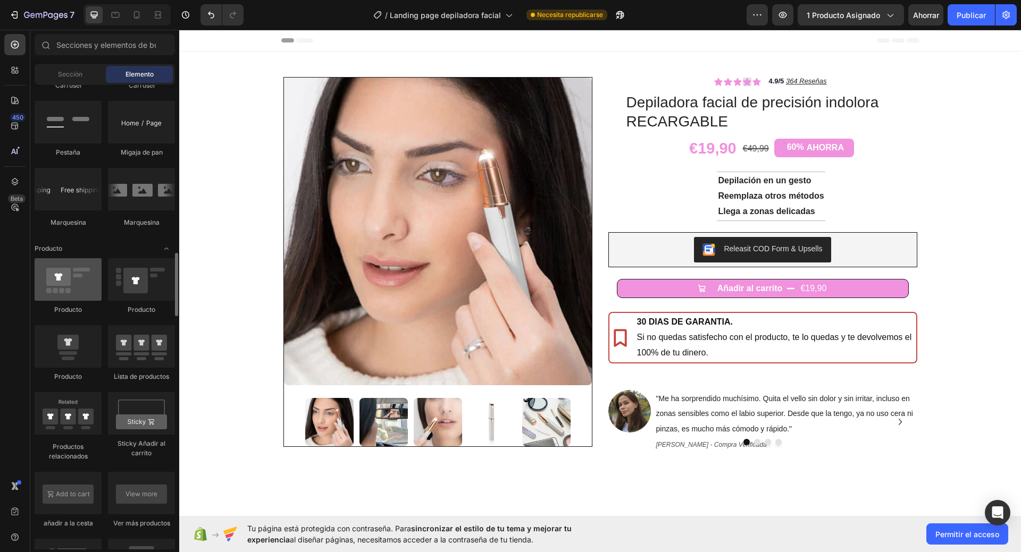
click at [74, 290] on div at bounding box center [68, 279] width 67 height 43
click at [332, 176] on img at bounding box center [438, 232] width 308 height 308
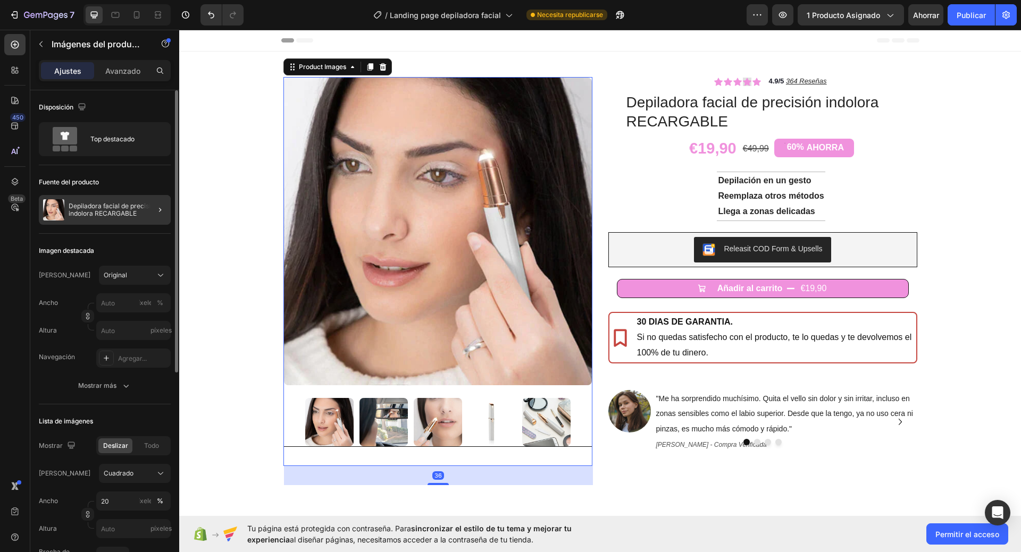
click at [152, 209] on div at bounding box center [156, 210] width 30 height 30
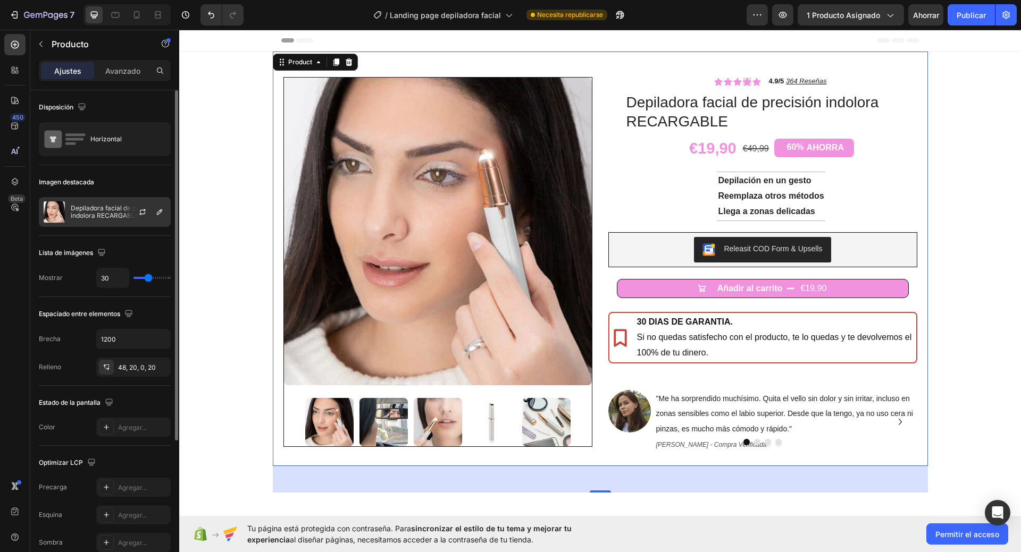
click at [153, 213] on div at bounding box center [146, 212] width 47 height 29
click at [159, 211] on icon "button" at bounding box center [159, 212] width 9 height 9
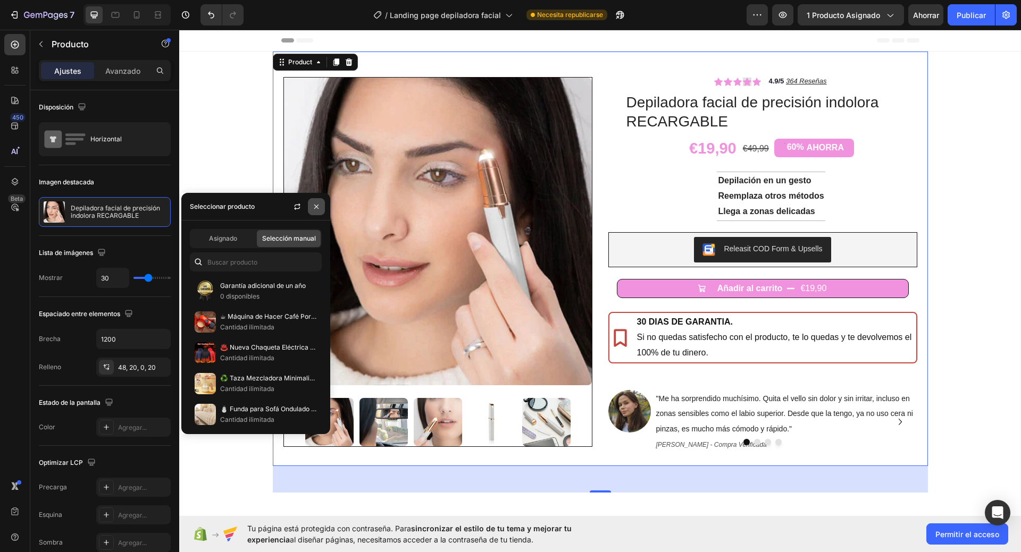
drag, startPoint x: 322, startPoint y: 205, endPoint x: 138, endPoint y: 179, distance: 186.3
click at [322, 205] on button "button" at bounding box center [316, 206] width 17 height 17
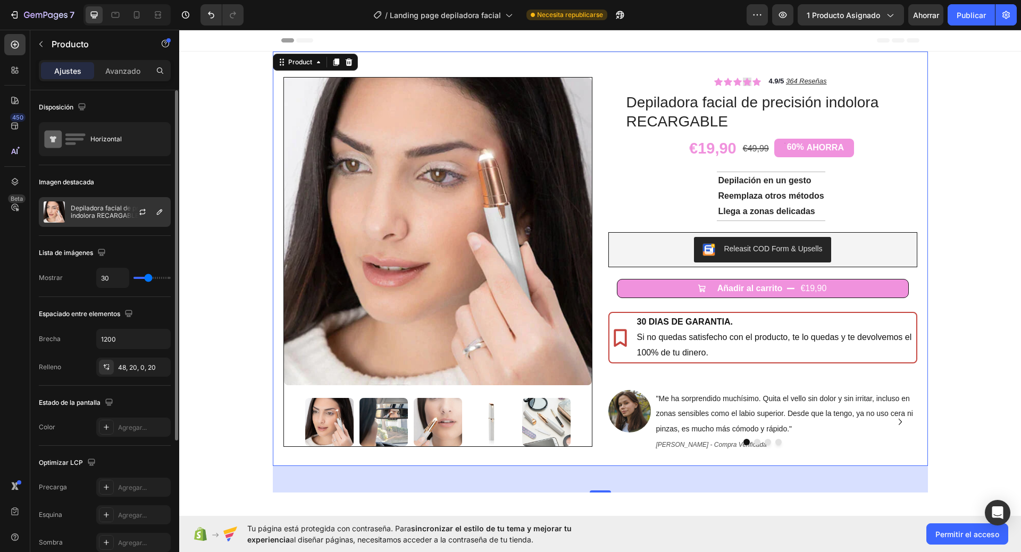
click at [149, 212] on div at bounding box center [146, 212] width 47 height 29
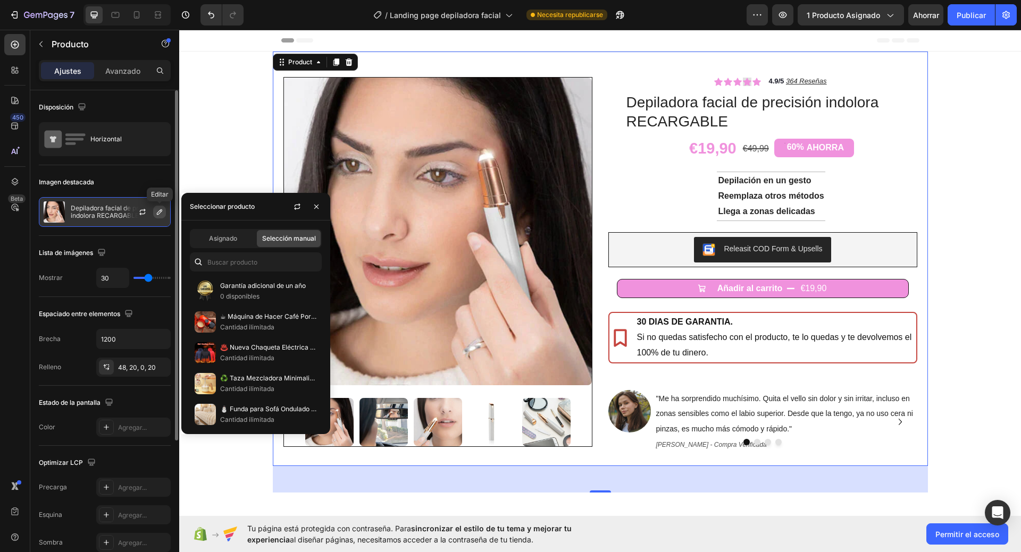
click at [160, 212] on icon "button" at bounding box center [159, 212] width 9 height 9
click at [293, 205] on icon "button" at bounding box center [297, 207] width 9 height 9
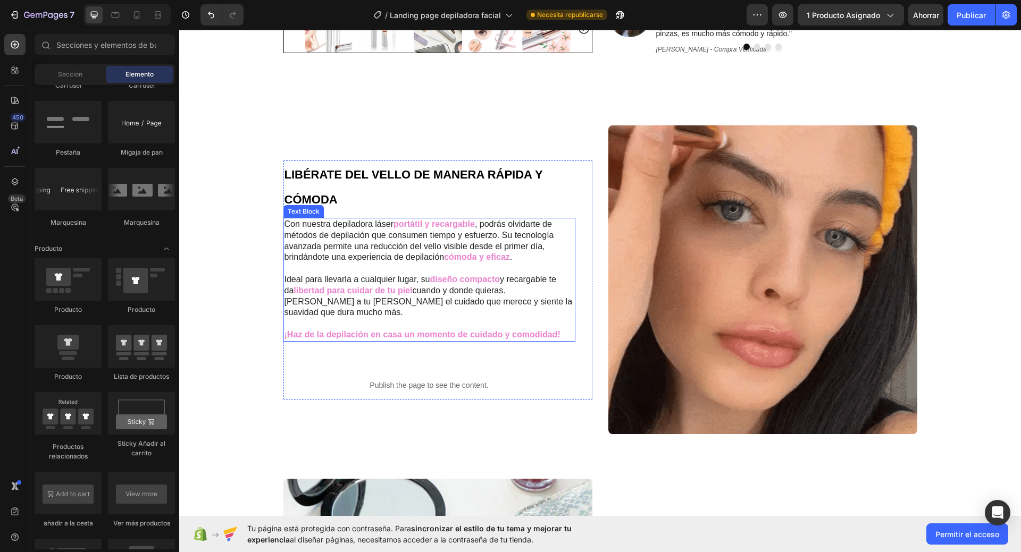
scroll to position [372, 0]
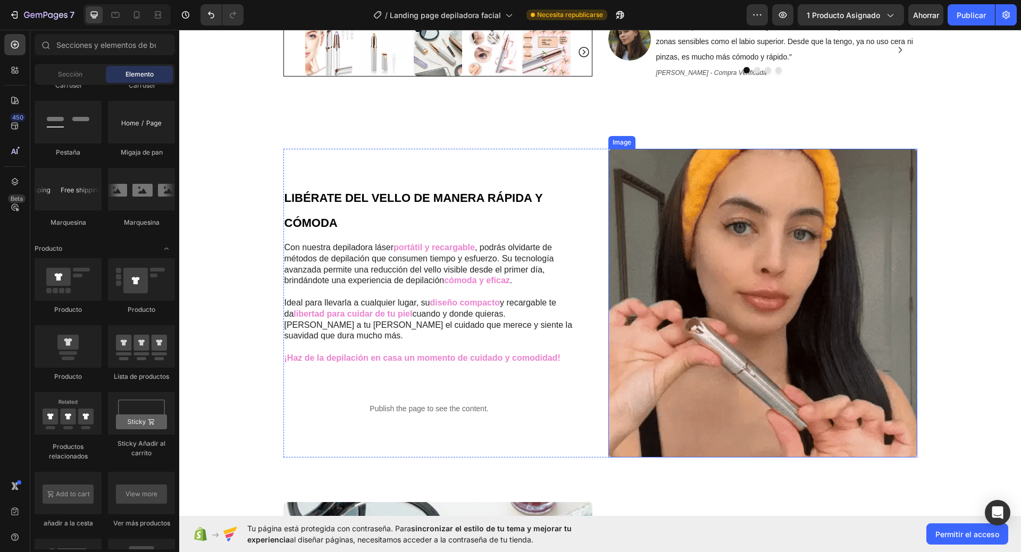
click at [737, 281] on img at bounding box center [762, 303] width 309 height 309
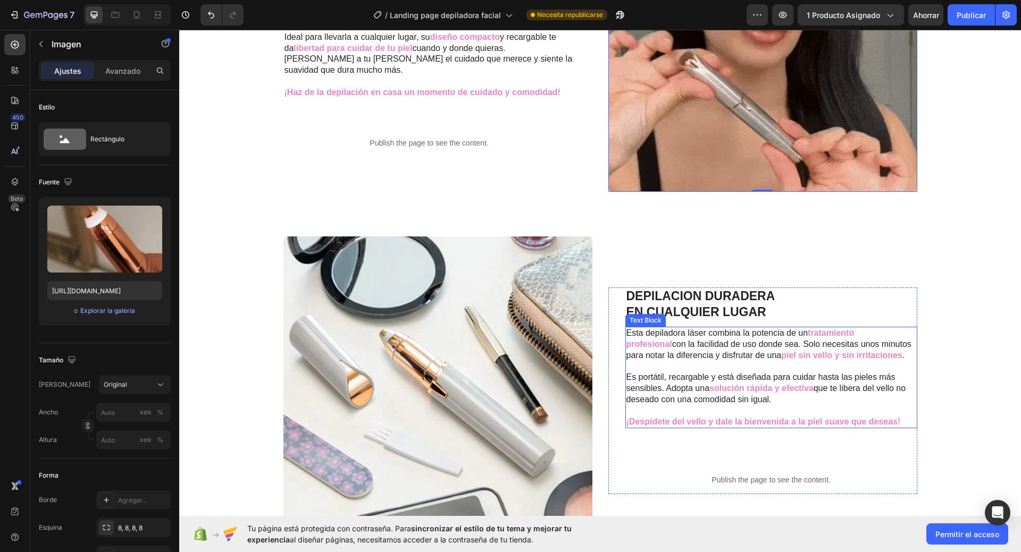
scroll to position [744, 0]
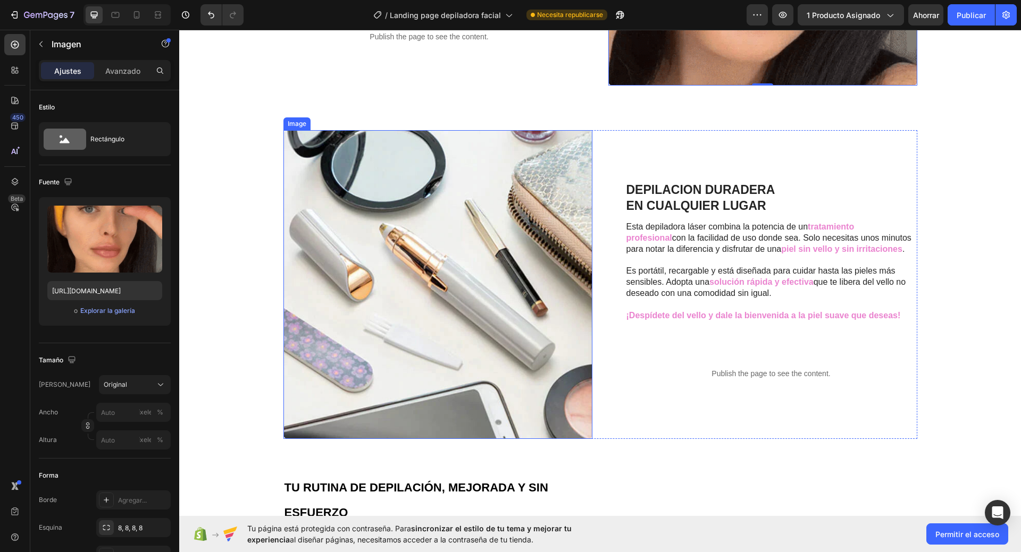
click at [449, 337] on img at bounding box center [437, 284] width 309 height 309
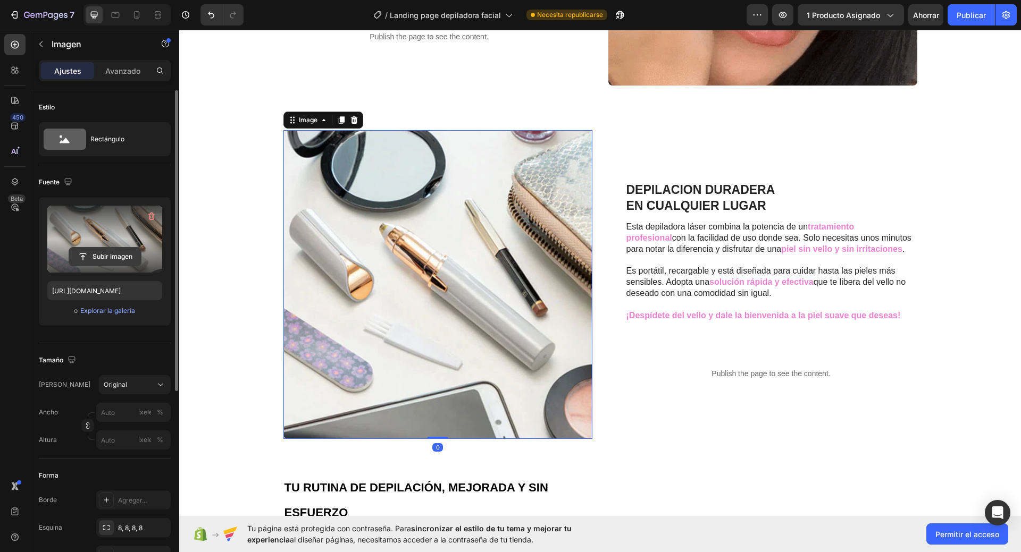
click at [118, 254] on input "file" at bounding box center [105, 257] width 72 height 18
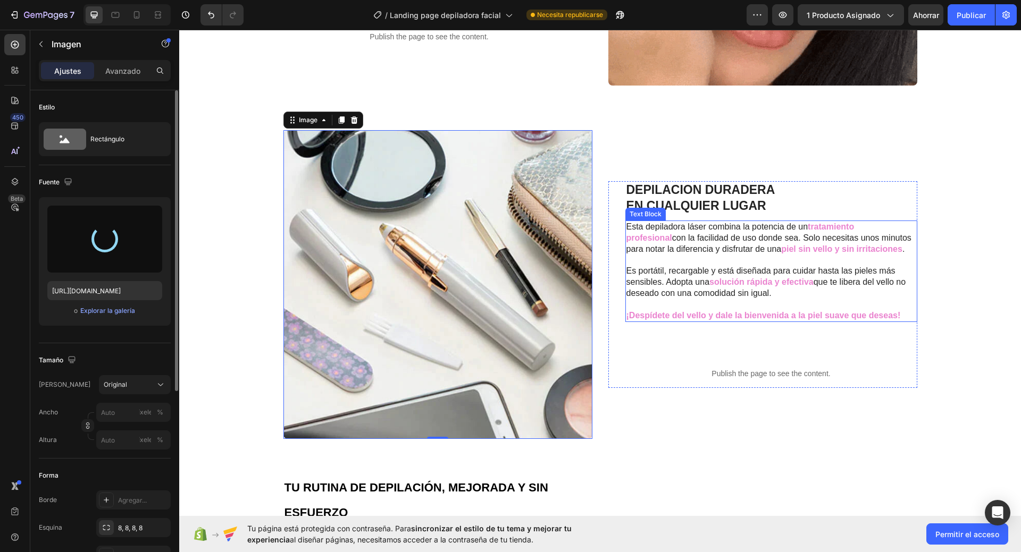
type input "[URL][DOMAIN_NAME]"
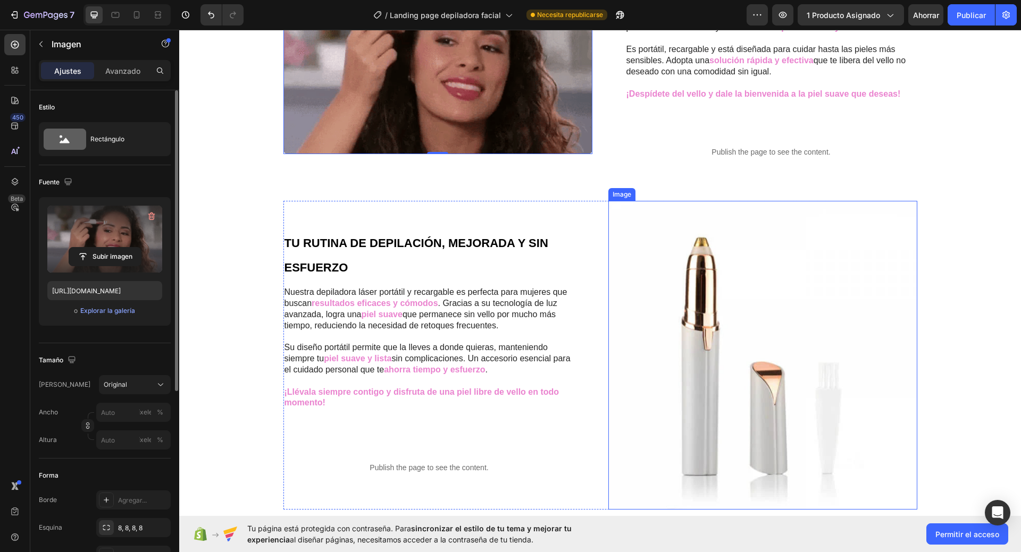
scroll to position [957, 0]
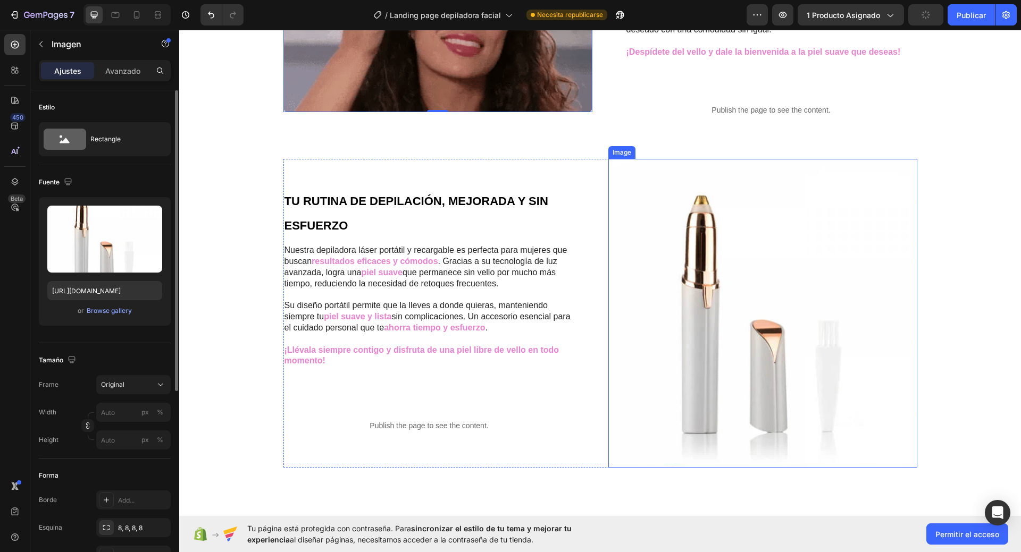
click at [704, 276] on img at bounding box center [762, 313] width 309 height 309
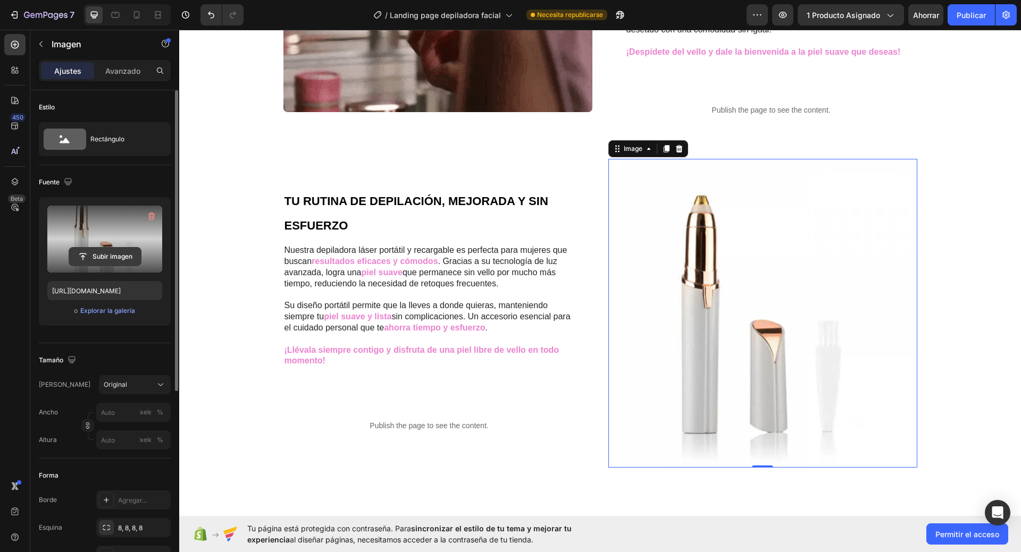
click at [98, 249] on input "file" at bounding box center [105, 257] width 72 height 18
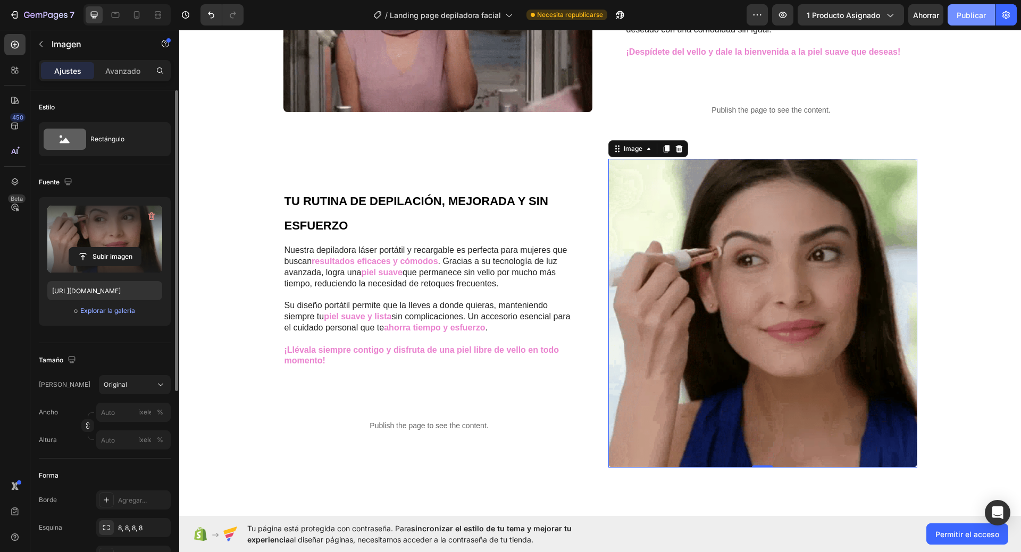
click at [971, 16] on font "Publicar" at bounding box center [971, 15] width 29 height 9
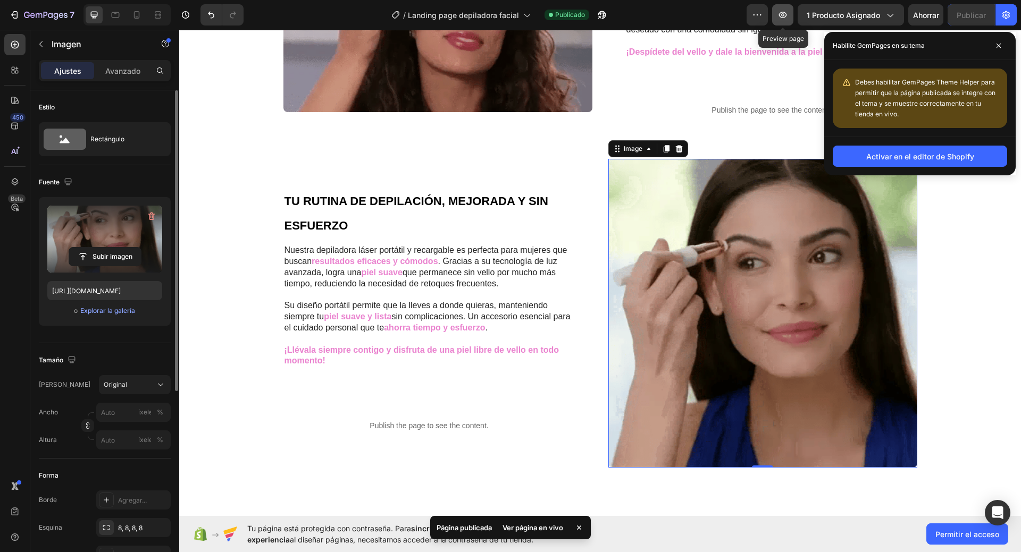
click at [781, 18] on icon "button" at bounding box center [782, 15] width 11 height 11
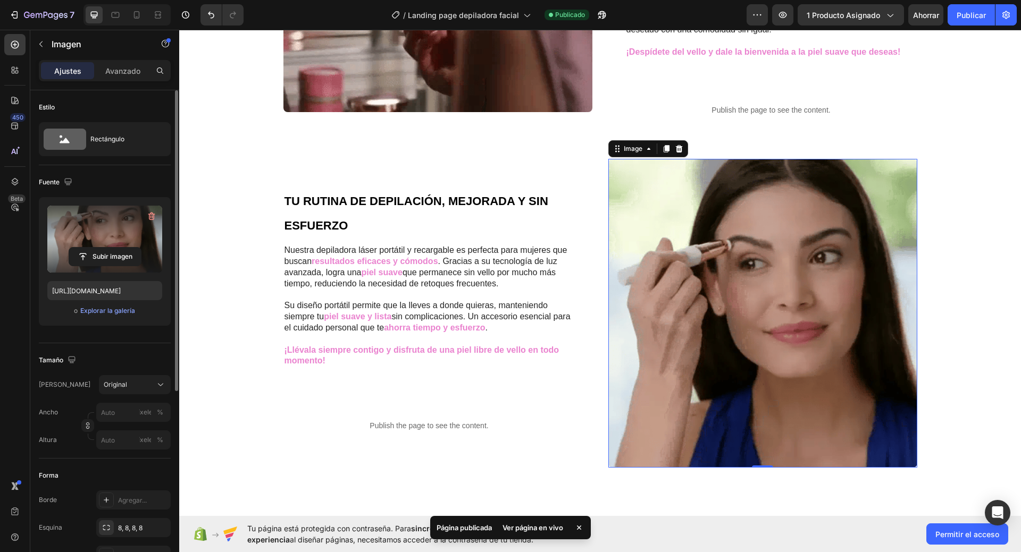
click at [752, 353] on img at bounding box center [762, 313] width 309 height 309
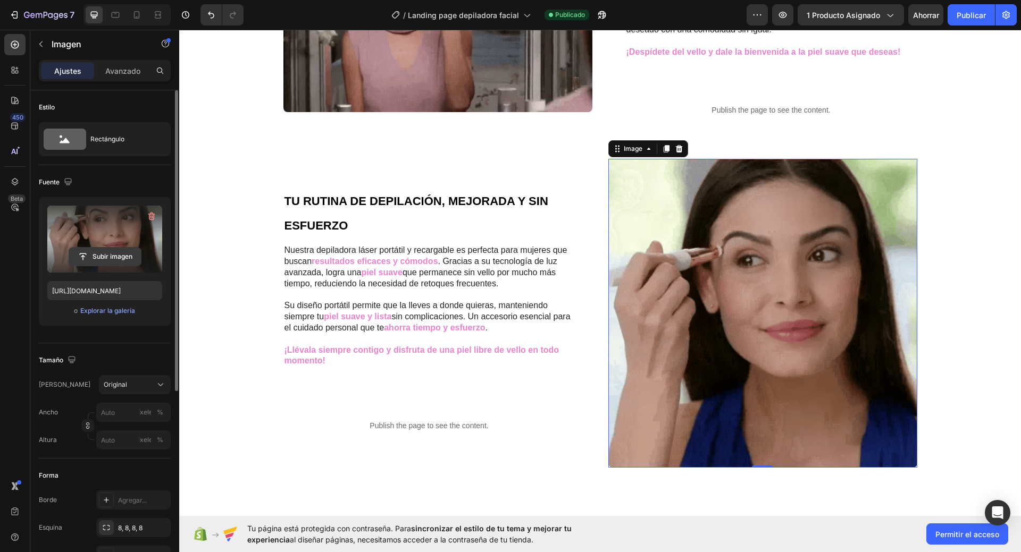
click at [102, 257] on input "file" at bounding box center [105, 257] width 72 height 18
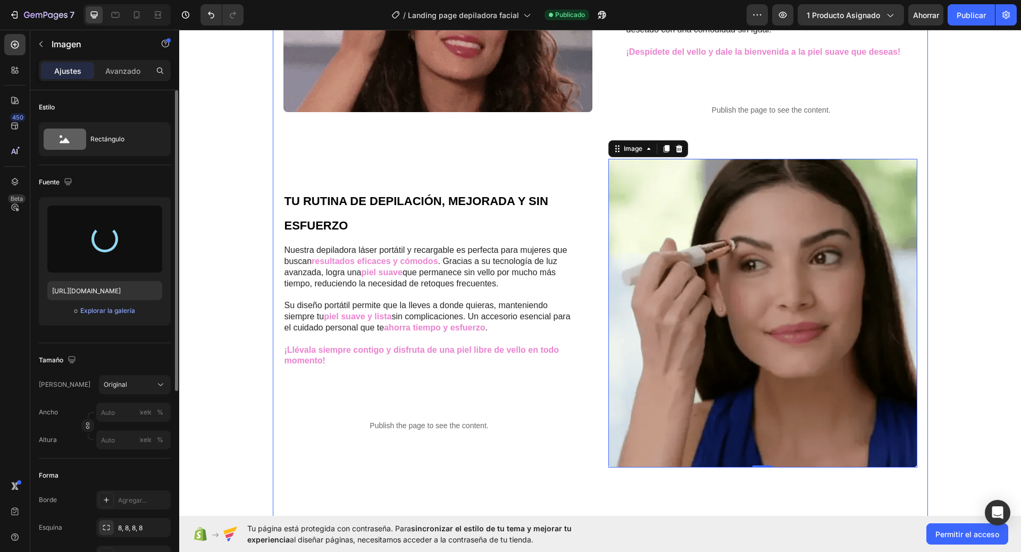
type input "[URL][DOMAIN_NAME]"
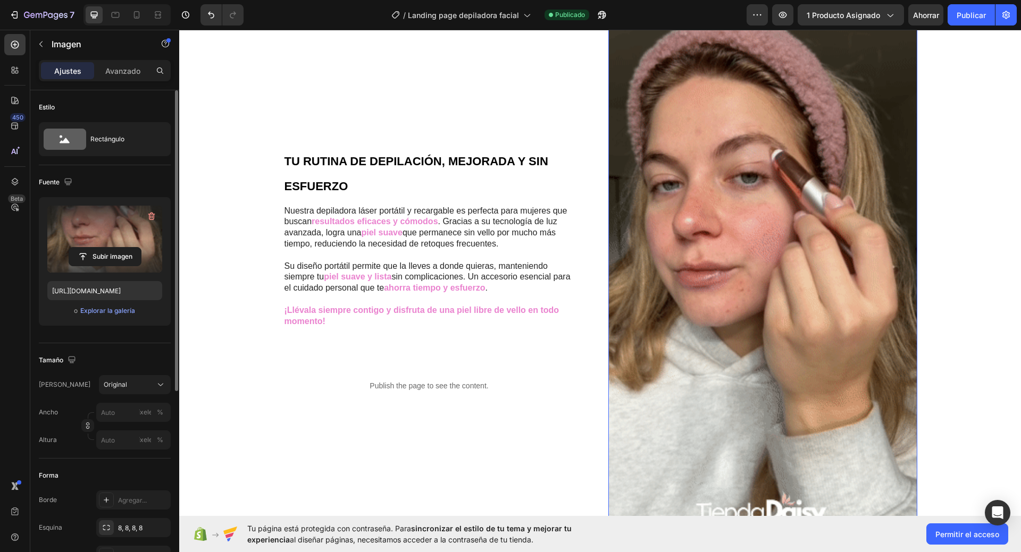
scroll to position [1170, 0]
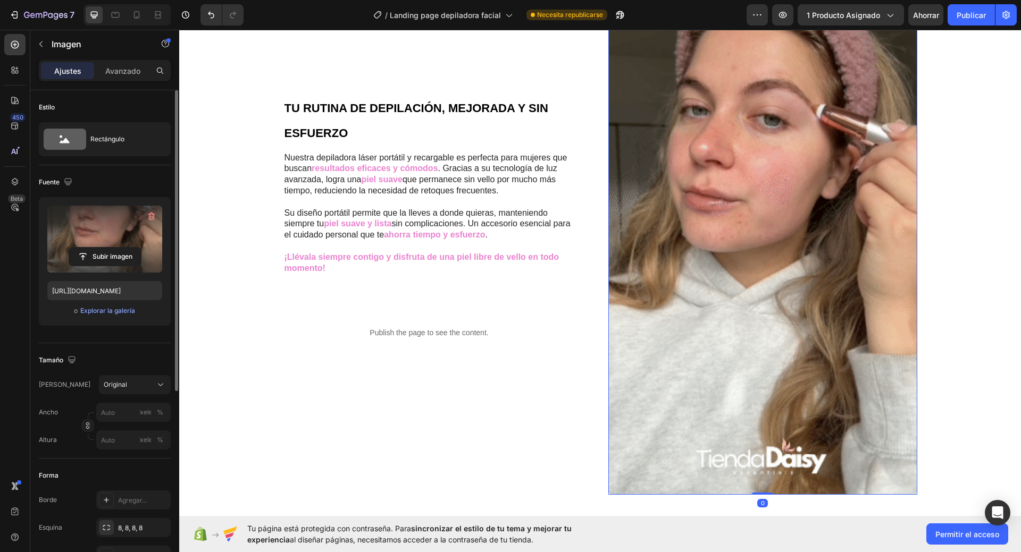
drag, startPoint x: 759, startPoint y: 496, endPoint x: 755, endPoint y: 446, distance: 49.6
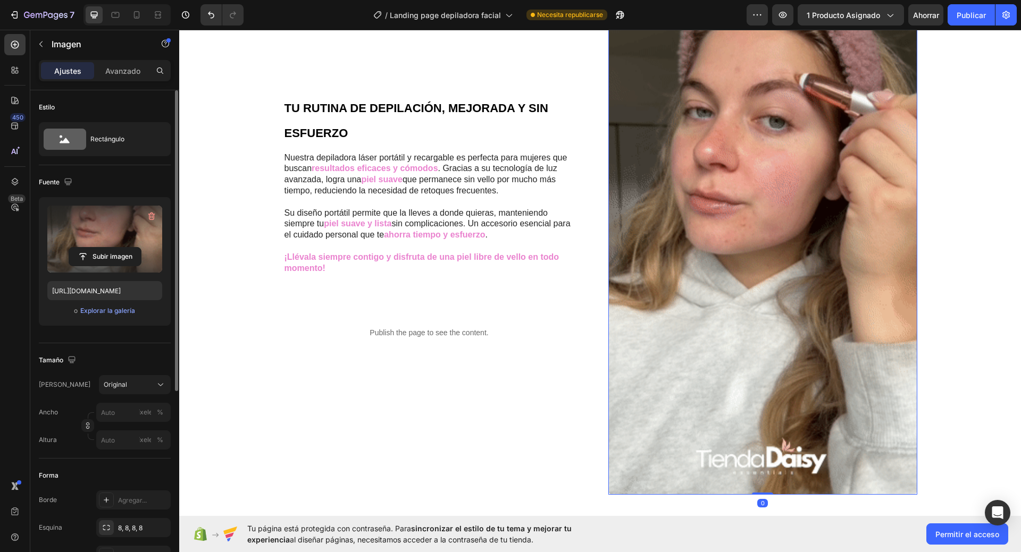
click at [755, 446] on div "Image 0" at bounding box center [762, 220] width 309 height 548
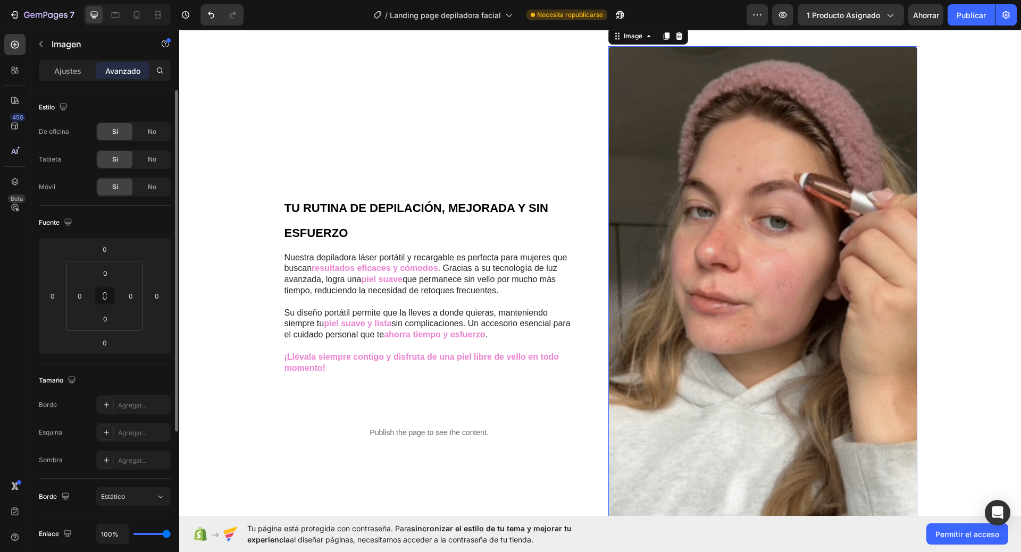
scroll to position [1063, 0]
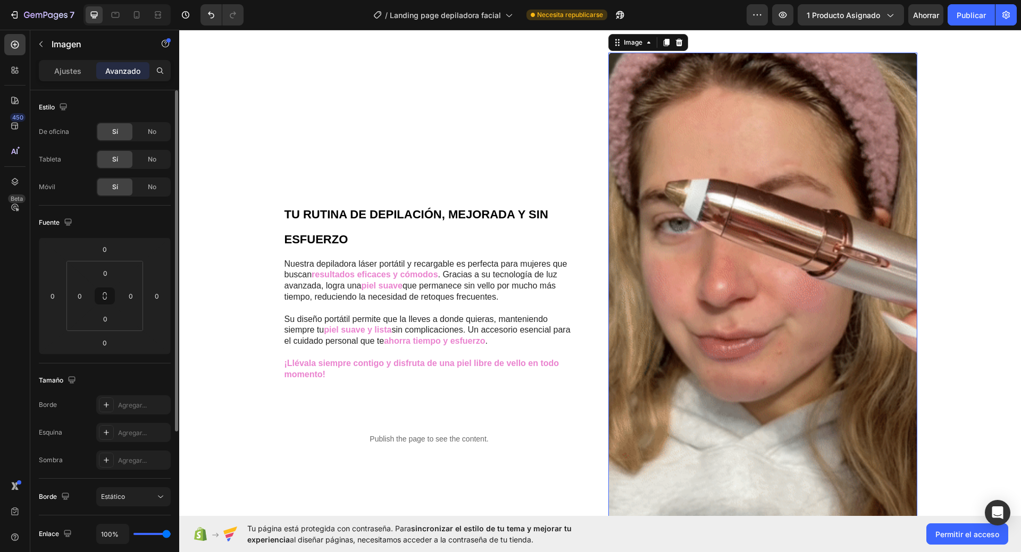
click at [675, 227] on img at bounding box center [762, 327] width 309 height 548
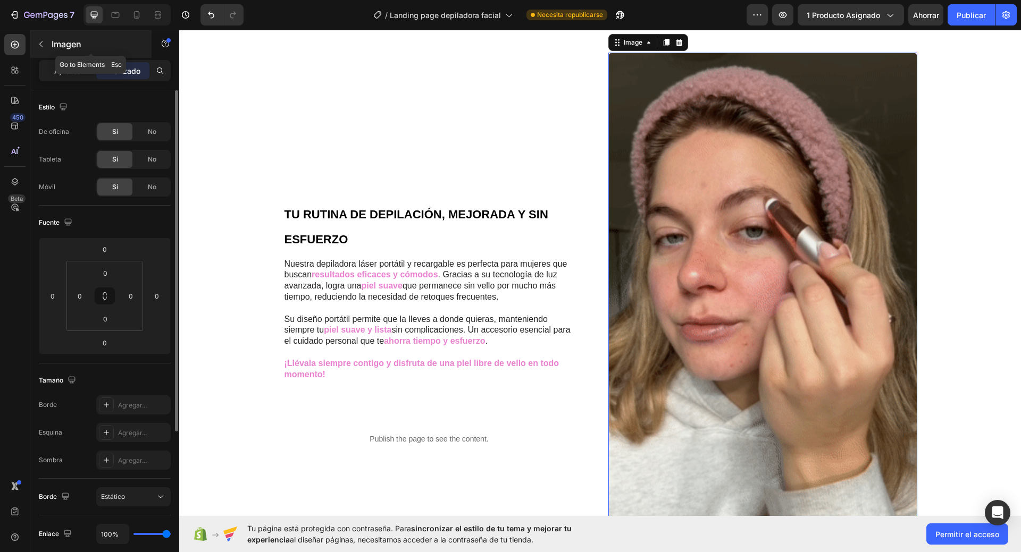
drag, startPoint x: 522, startPoint y: 222, endPoint x: 60, endPoint y: 43, distance: 495.6
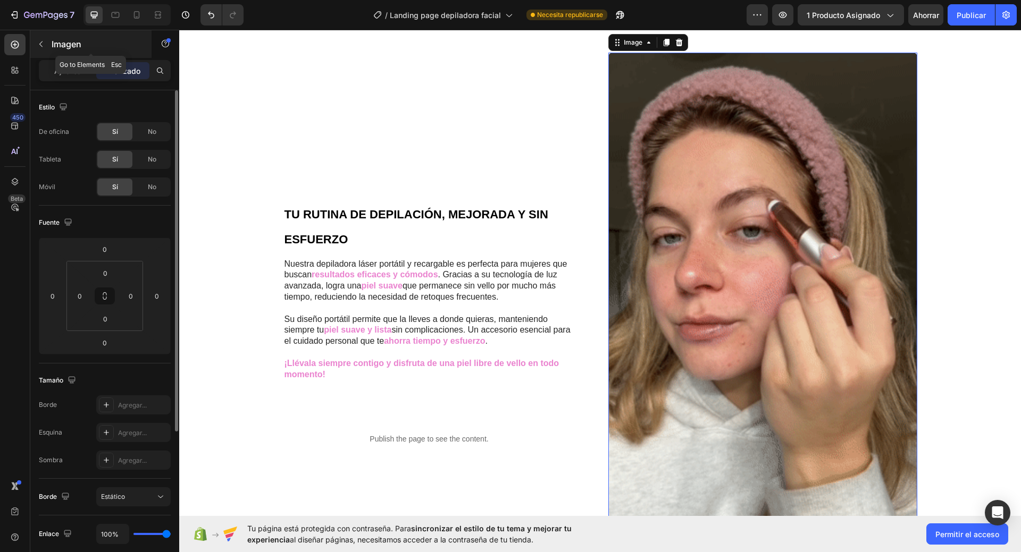
click at [60, 43] on font "Imagen" at bounding box center [67, 44] width 30 height 11
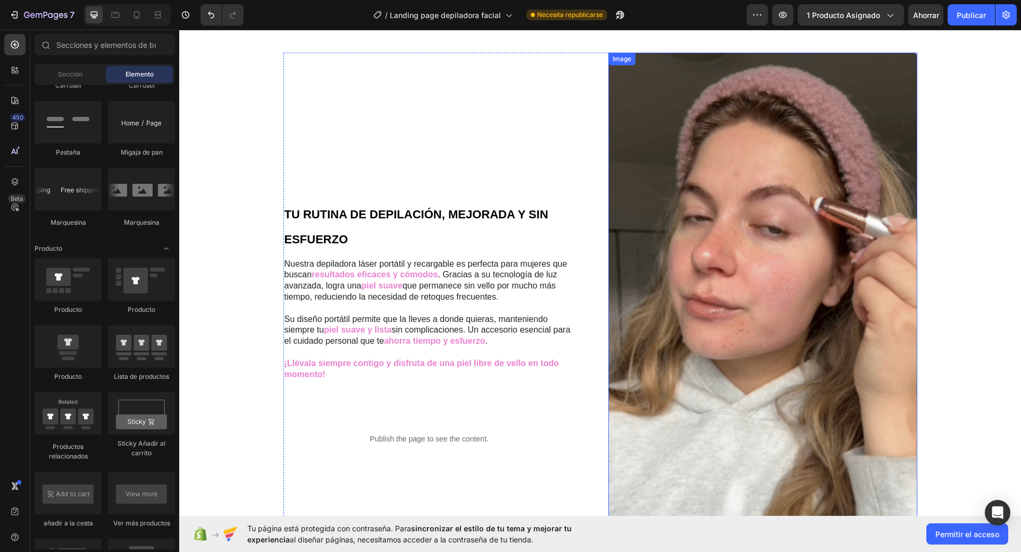
click at [704, 249] on img at bounding box center [762, 327] width 309 height 548
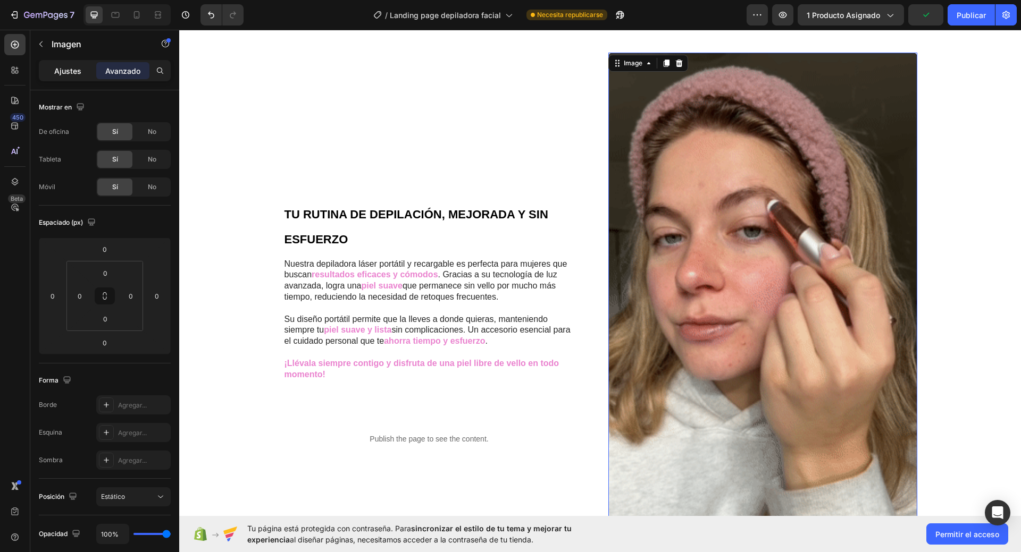
drag, startPoint x: 82, startPoint y: 99, endPoint x: 61, endPoint y: 72, distance: 34.0
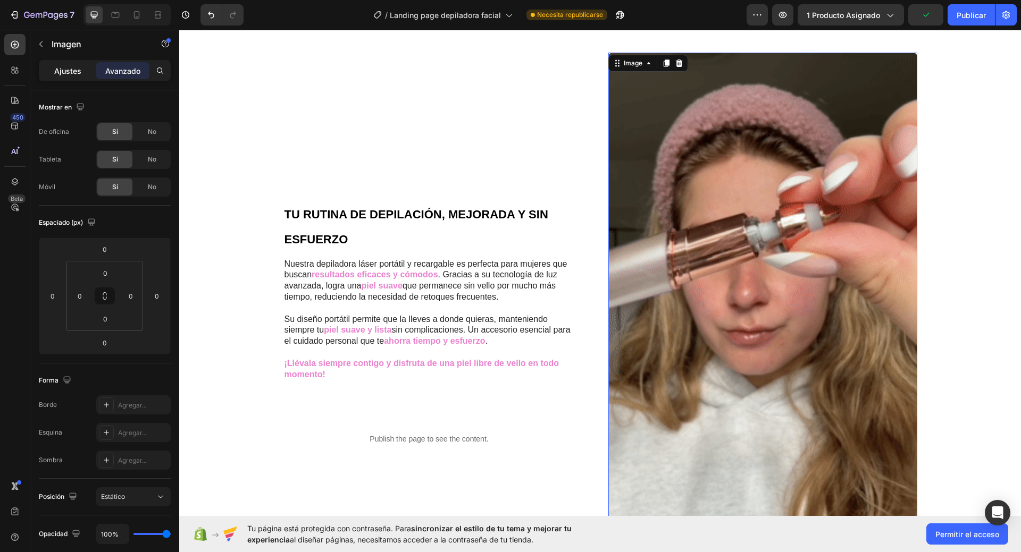
click at [61, 72] on font "Ajustes" at bounding box center [67, 70] width 27 height 9
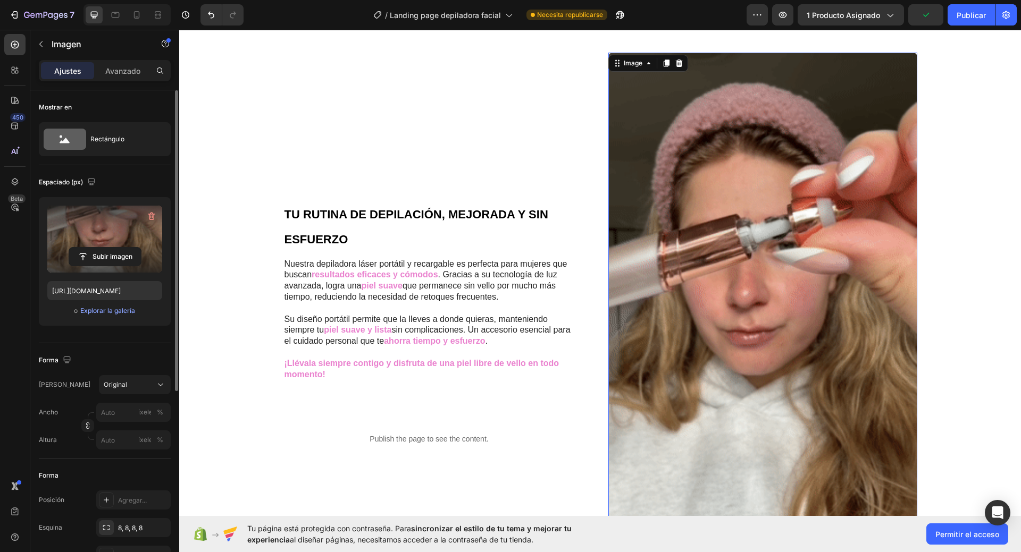
click at [90, 237] on label at bounding box center [104, 239] width 115 height 67
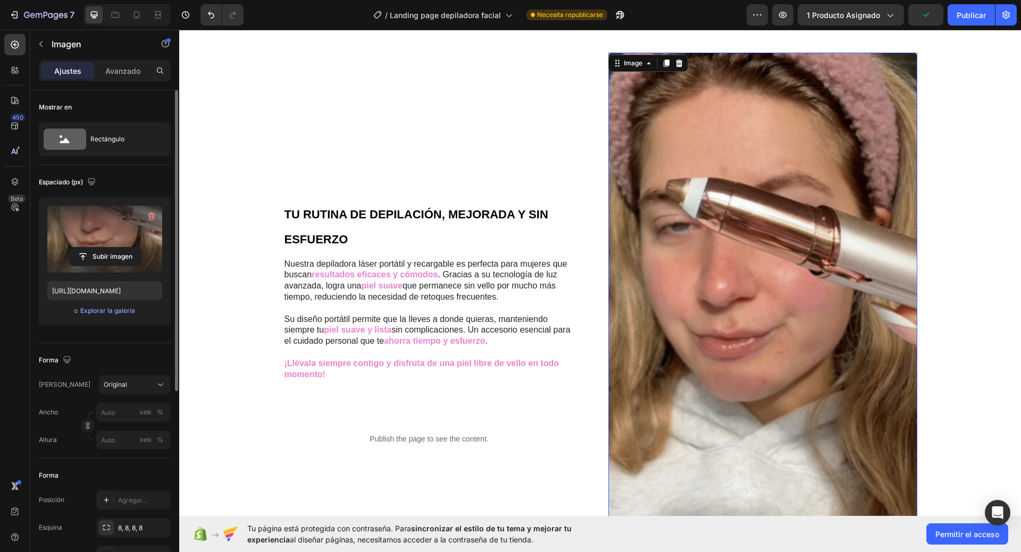
click at [90, 248] on input "file" at bounding box center [105, 257] width 72 height 18
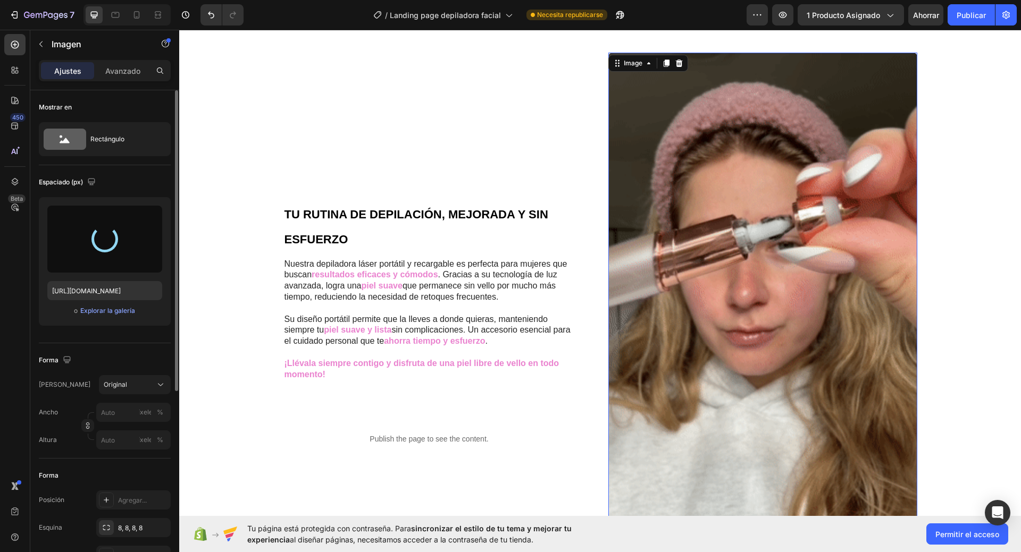
type input "[URL][DOMAIN_NAME]"
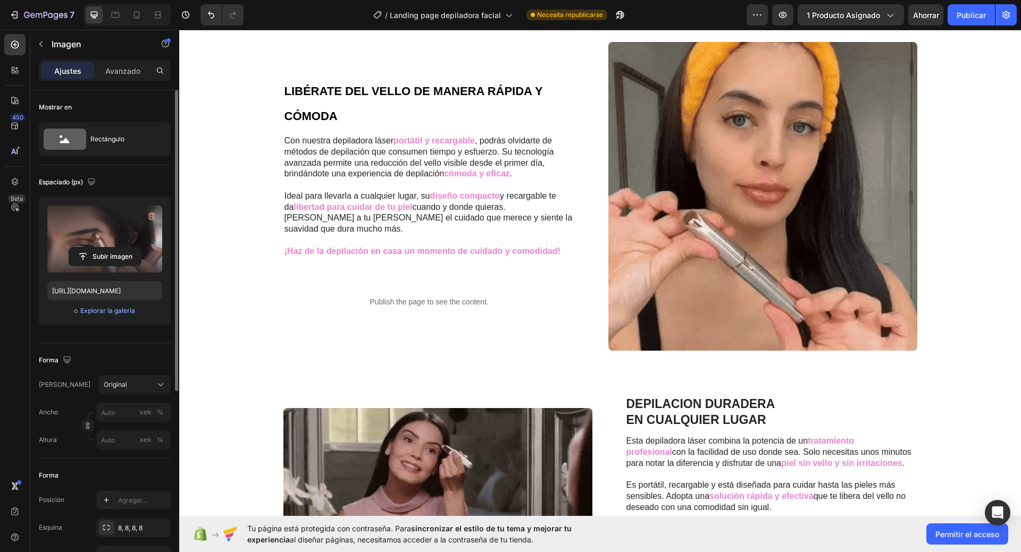
scroll to position [465, 0]
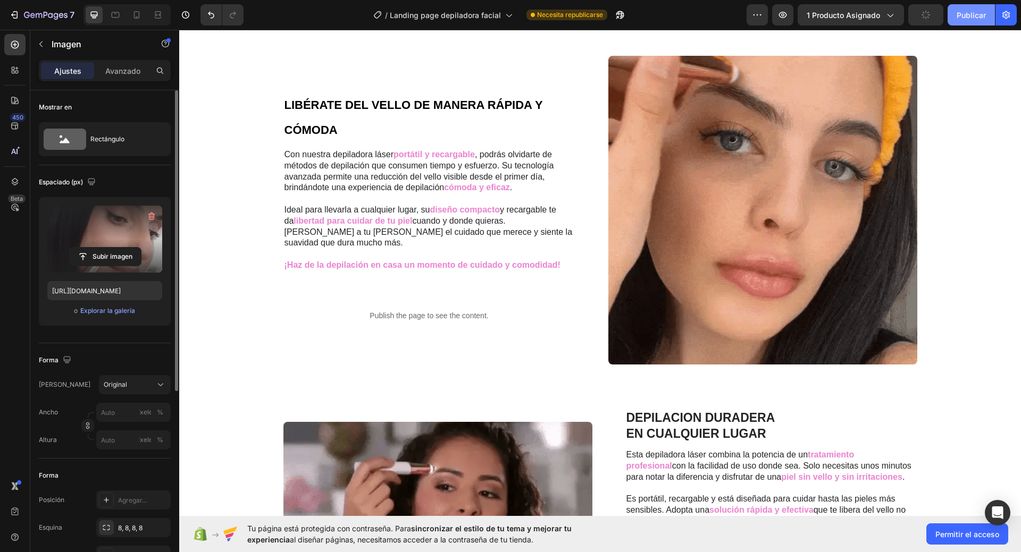
click at [971, 15] on font "Publicar" at bounding box center [971, 15] width 29 height 9
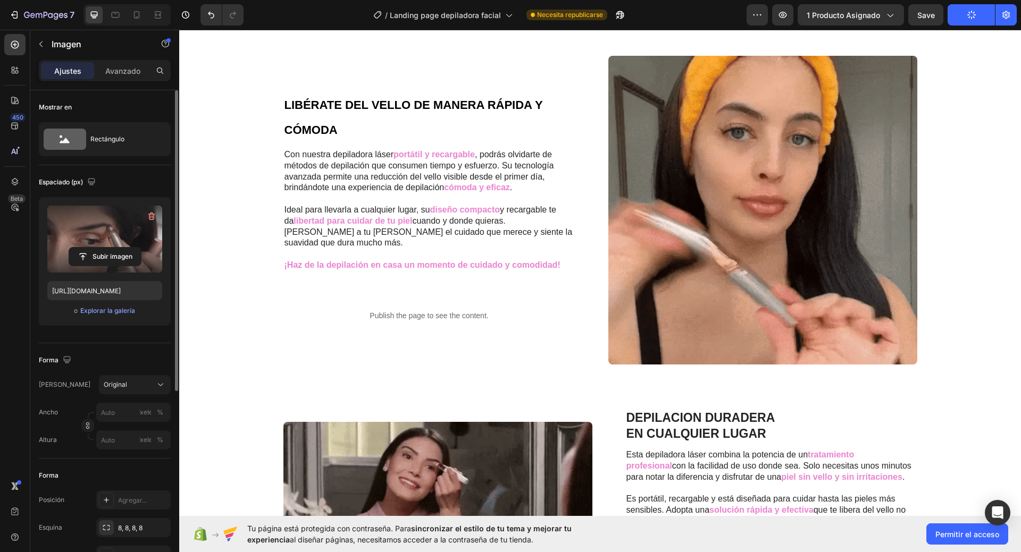
scroll to position [361, 0]
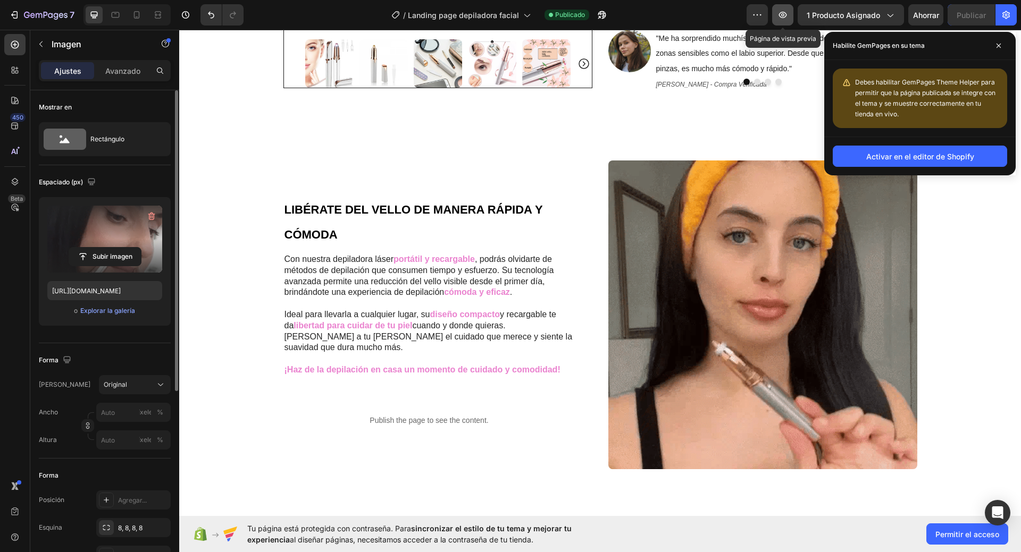
click at [786, 14] on icon "button" at bounding box center [782, 15] width 11 height 11
